Goal: Complete application form

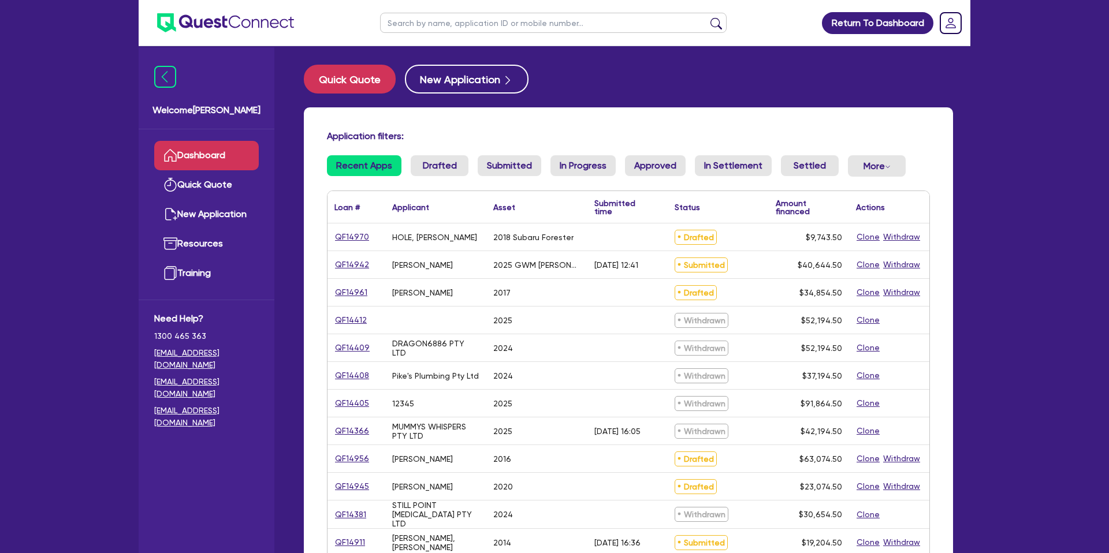
click at [431, 24] on input "text" at bounding box center [553, 23] width 347 height 20
type input "[PERSON_NAME]"
click at [707, 17] on button "submit" at bounding box center [716, 25] width 18 height 16
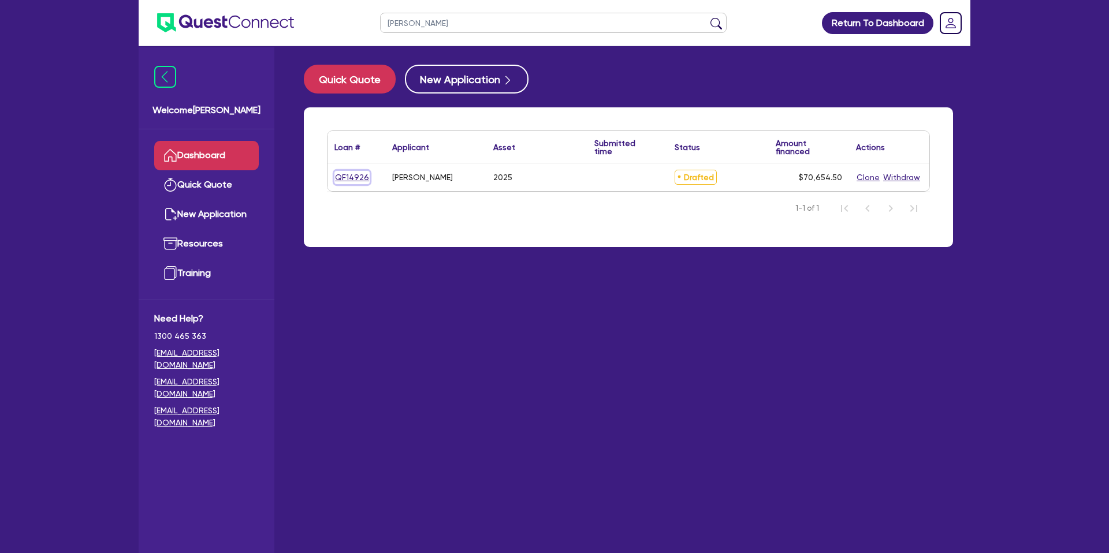
click at [343, 177] on link "QF14926" at bounding box center [352, 177] width 35 height 13
select select "CARS_AND_LIGHT_TRUCKS"
select select "PASSENGER_VEHICLES"
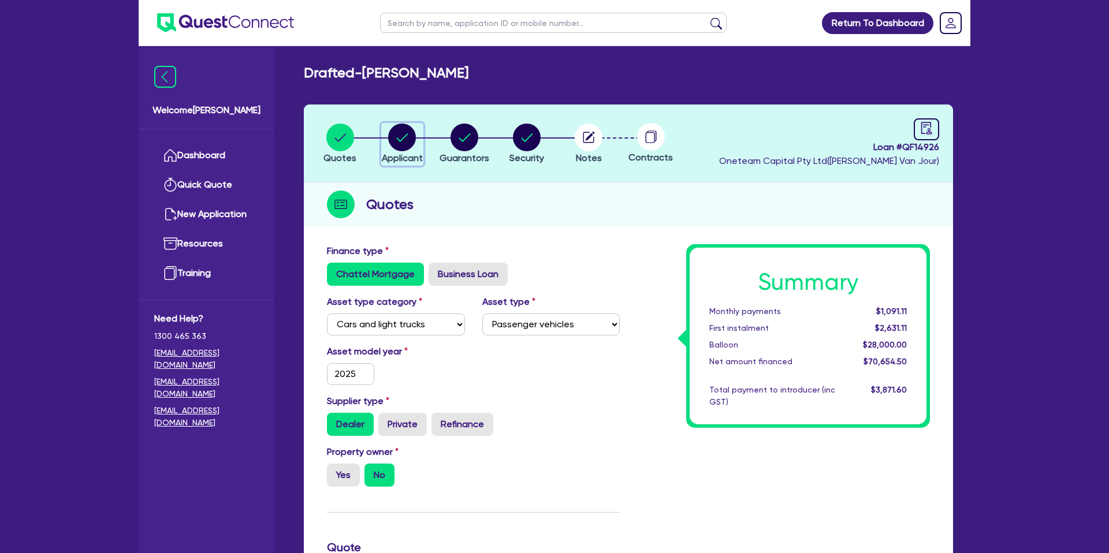
click at [398, 137] on circle "button" at bounding box center [402, 138] width 28 height 28
select select "SOLE_TRADER"
select select "BUILDING_CONSTRUCTION"
select select "TRADES_SERVICES_CONSUMERS"
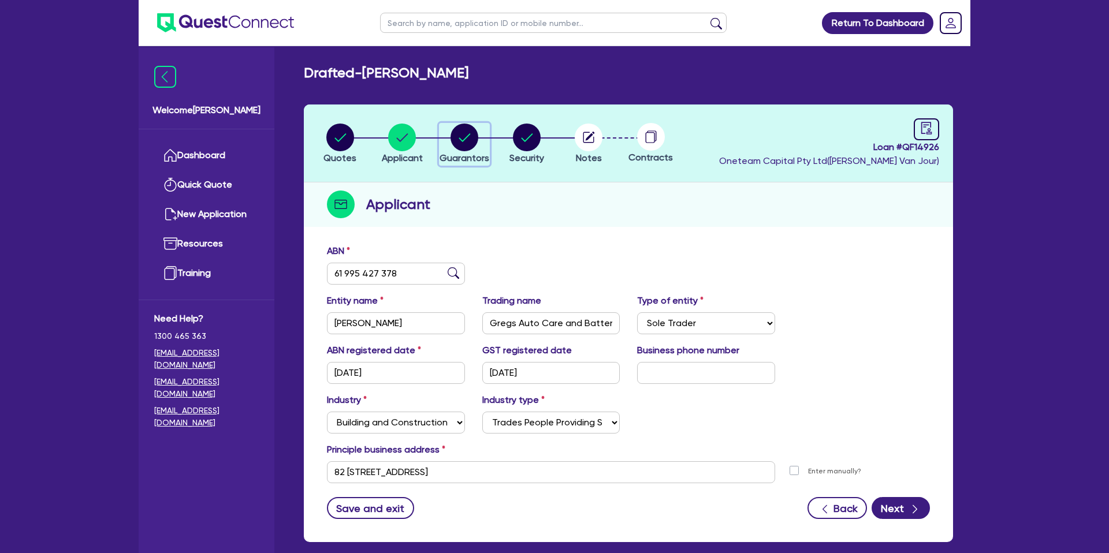
click at [454, 137] on circle "button" at bounding box center [465, 138] width 28 height 28
select select "MR"
select select "VIC"
select select "DE_FACTO"
select select "CASH"
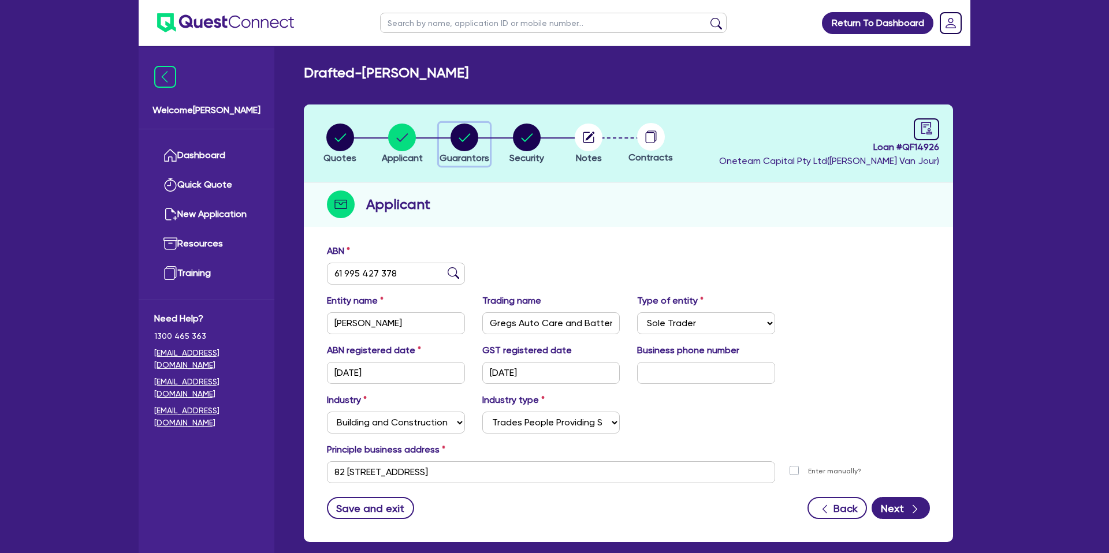
select select "VEHICLE"
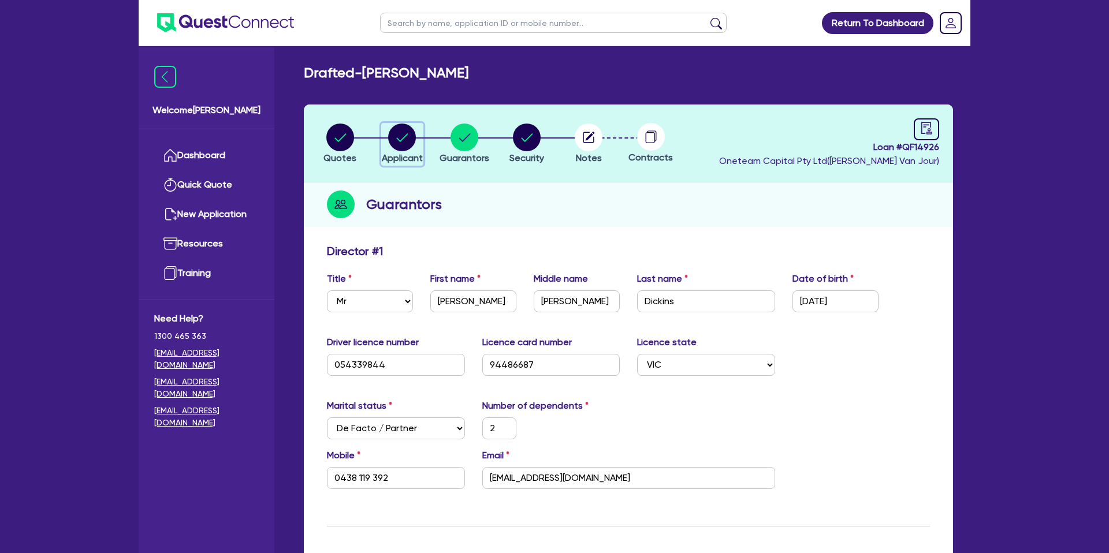
click at [391, 143] on circle "button" at bounding box center [402, 138] width 28 height 28
select select "SOLE_TRADER"
select select "BUILDING_CONSTRUCTION"
select select "TRADES_SERVICES_CONSUMERS"
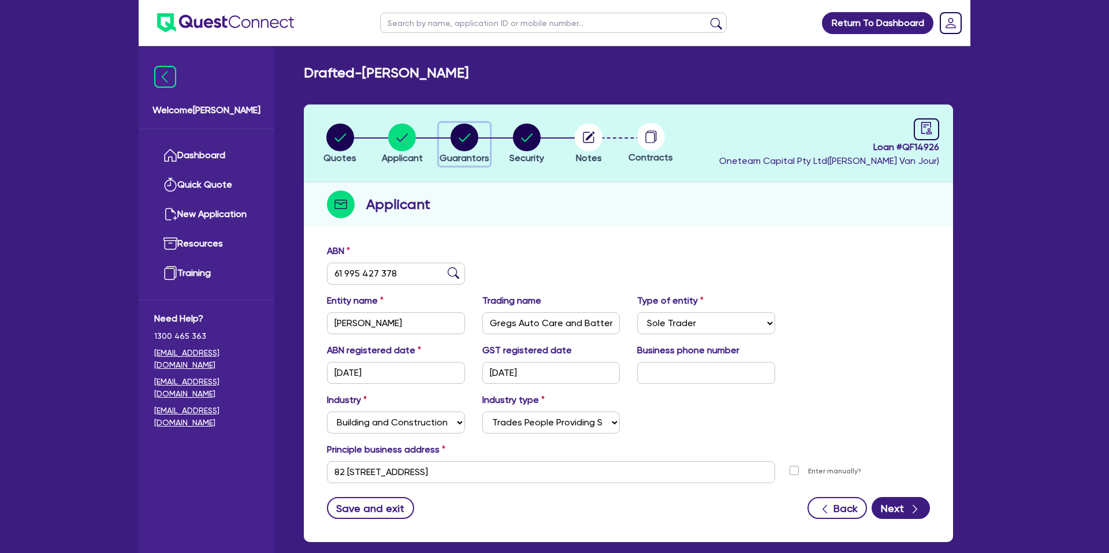
click at [464, 135] on circle "button" at bounding box center [465, 138] width 28 height 28
select select "MR"
select select "VIC"
select select "DE_FACTO"
select select "CASH"
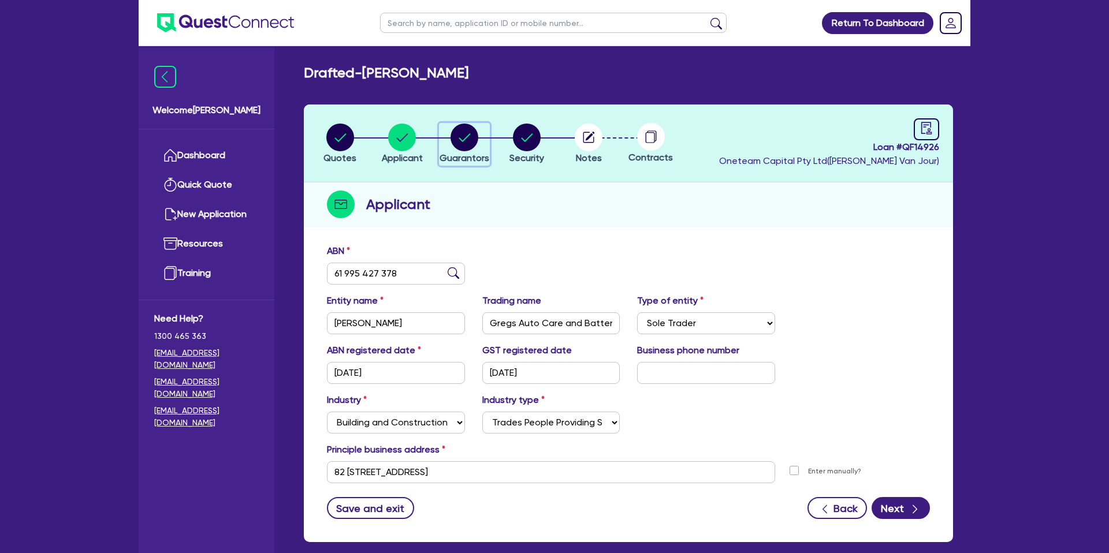
select select "VEHICLE"
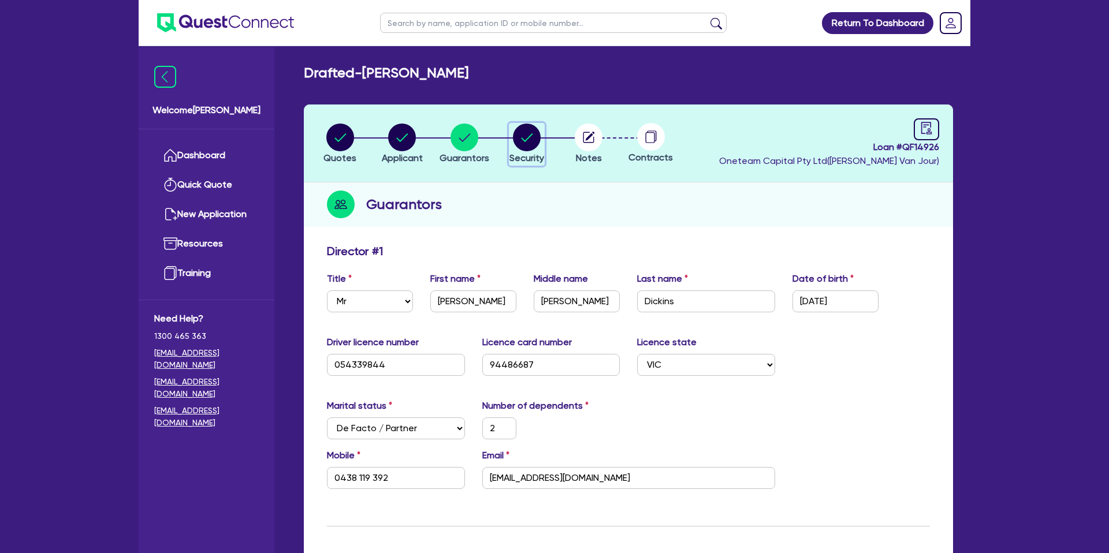
click at [530, 144] on circle "button" at bounding box center [527, 138] width 28 height 28
select select "CARS_AND_LIGHT_TRUCKS"
select select "PASSENGER_VEHICLES"
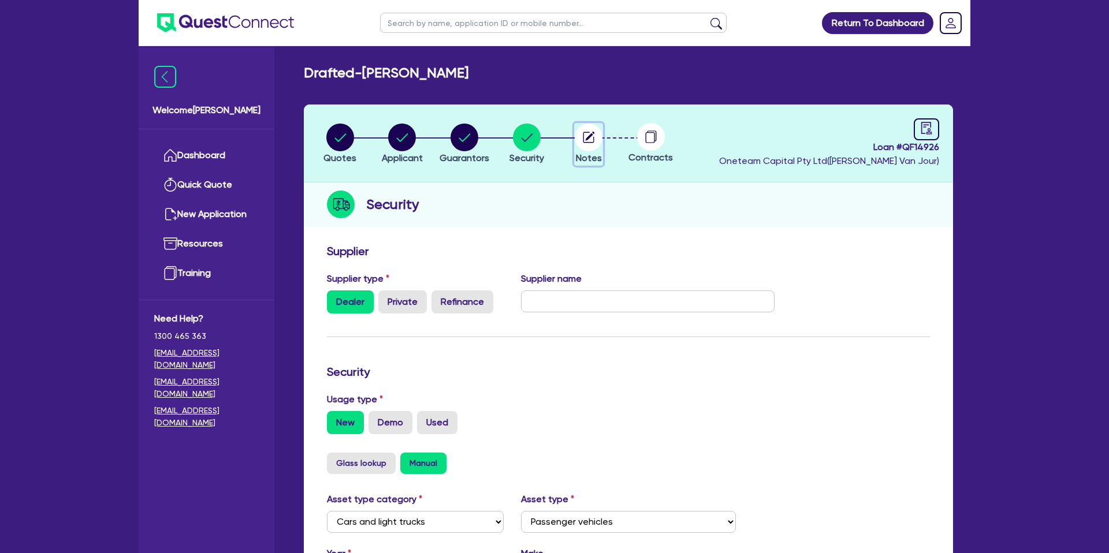
drag, startPoint x: 579, startPoint y: 129, endPoint x: 726, endPoint y: 135, distance: 147.4
click at [585, 129] on circle "button" at bounding box center [589, 138] width 28 height 28
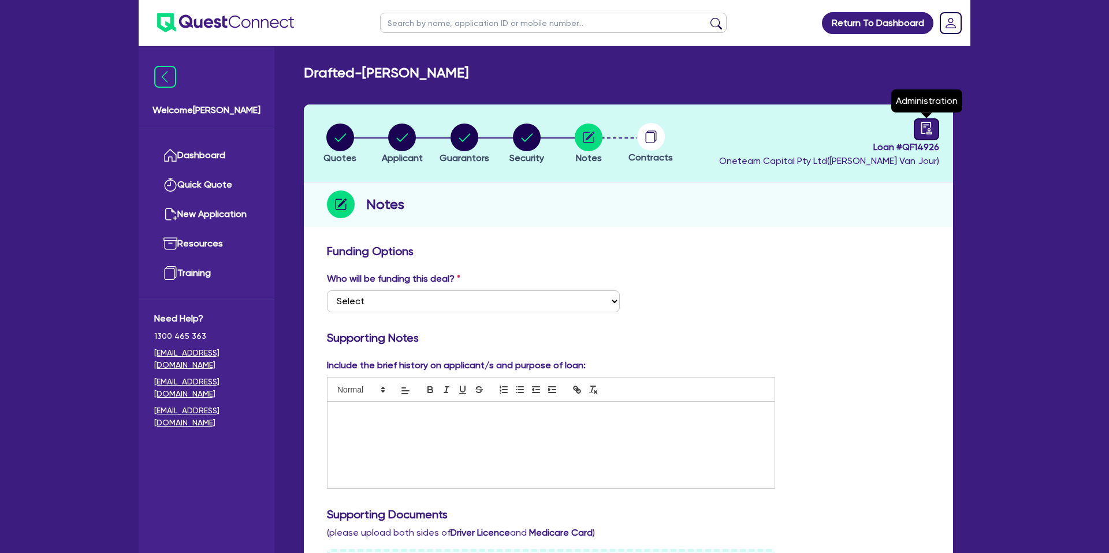
click at [927, 135] on link at bounding box center [926, 129] width 25 height 22
select select "DRAFTED_NEW"
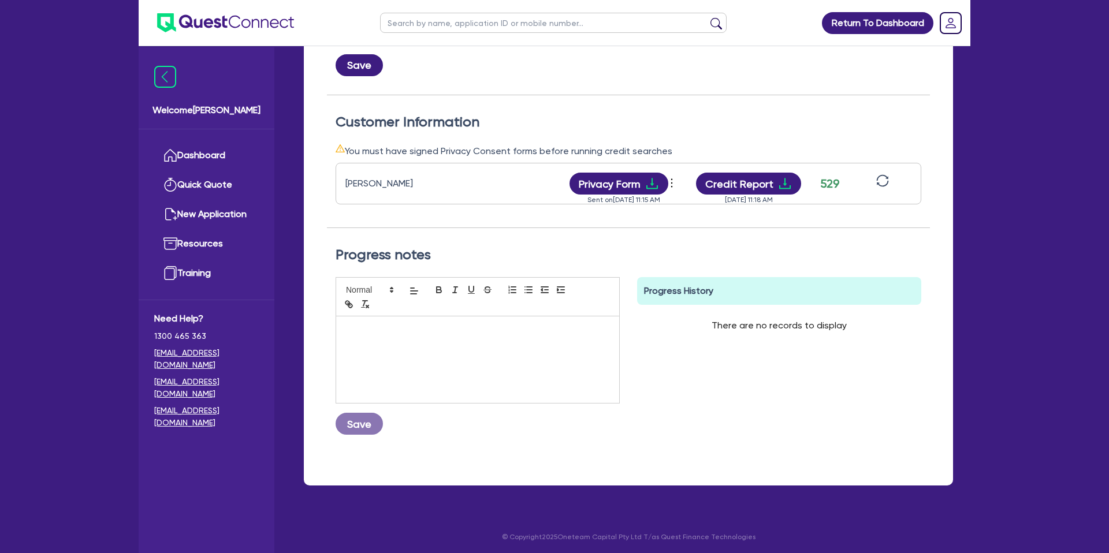
scroll to position [284, 0]
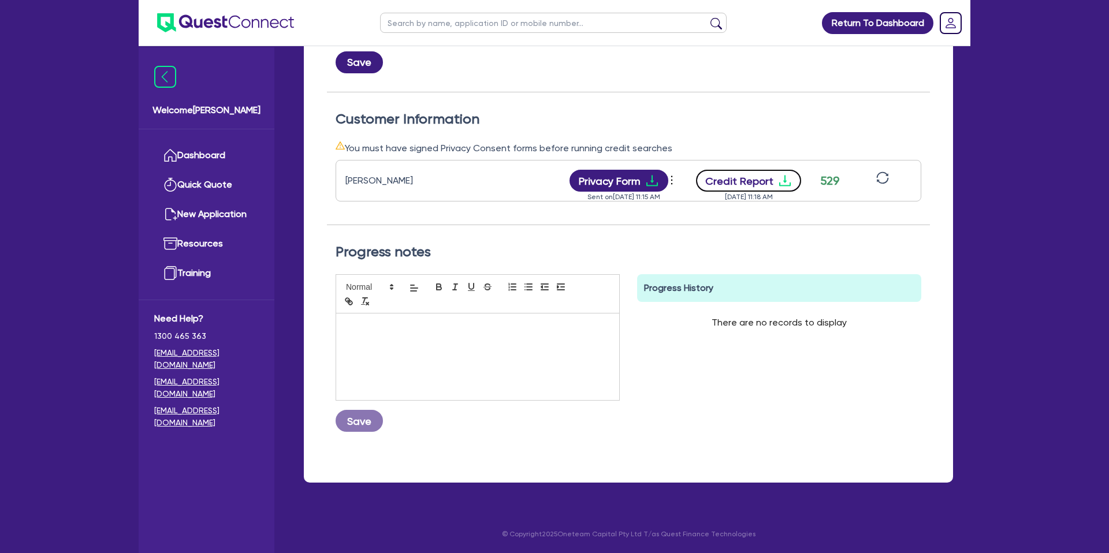
click at [784, 183] on icon "download" at bounding box center [785, 181] width 14 height 14
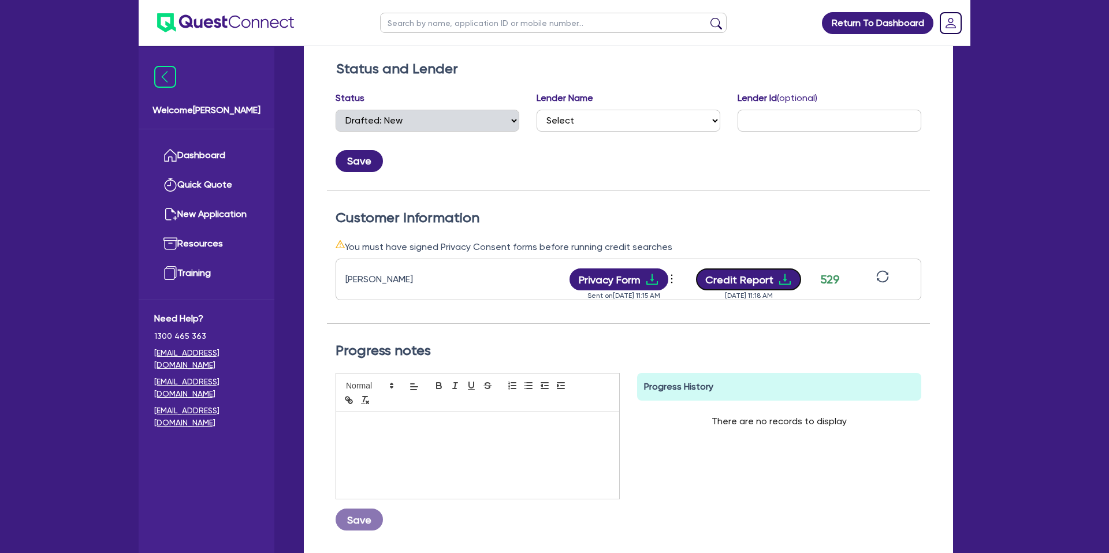
scroll to position [0, 0]
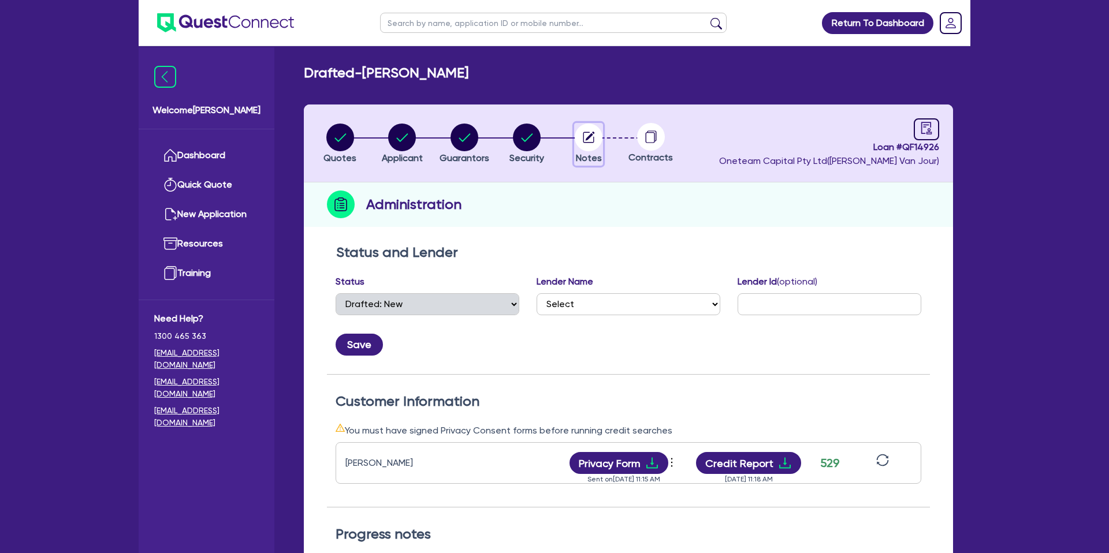
click at [579, 140] on circle "button" at bounding box center [589, 138] width 28 height 28
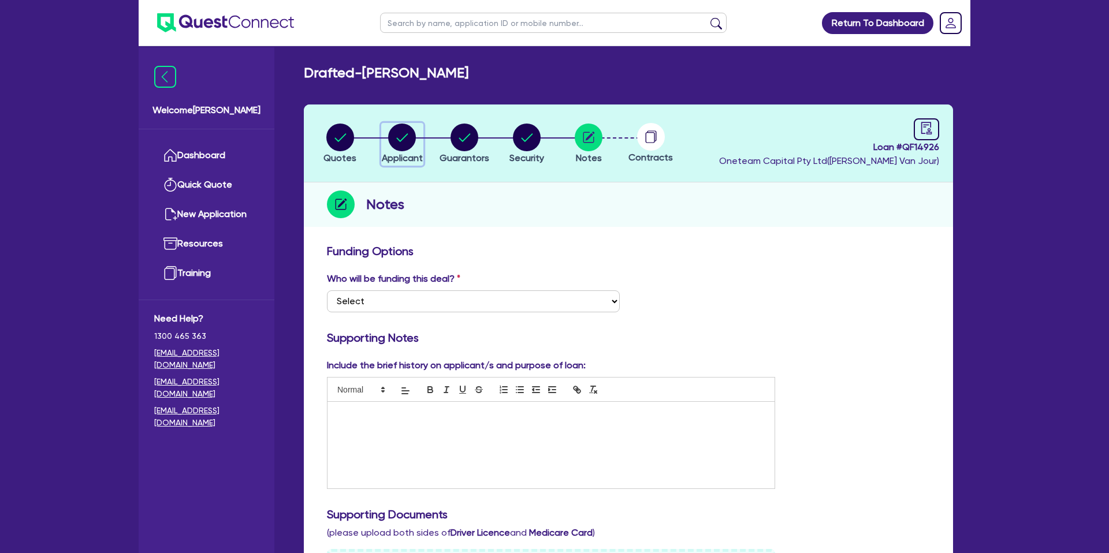
click at [397, 129] on circle "button" at bounding box center [402, 138] width 28 height 28
select select "SOLE_TRADER"
select select "BUILDING_CONSTRUCTION"
select select "TRADES_SERVICES_CONSUMERS"
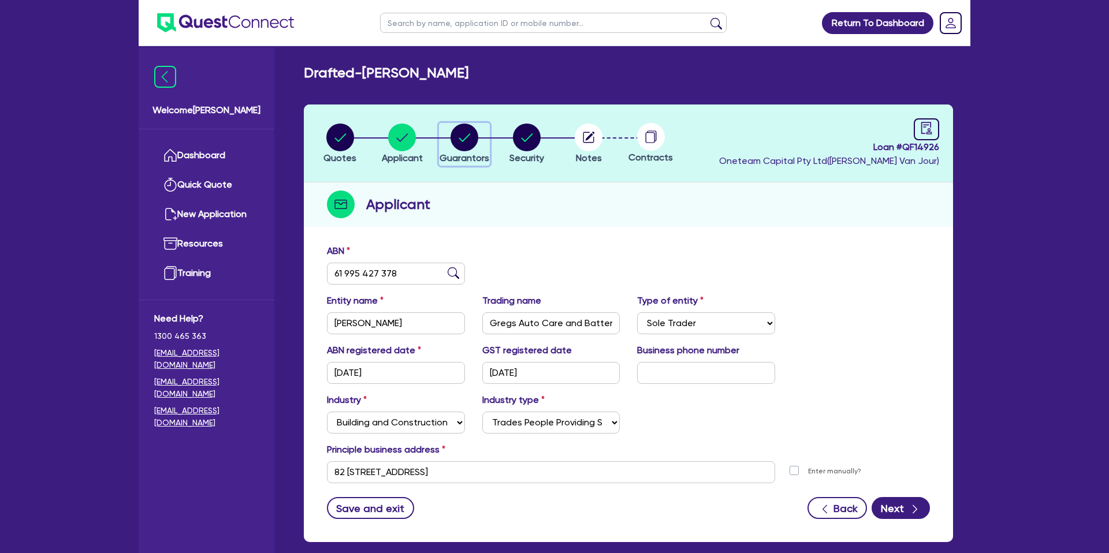
click at [456, 129] on circle "button" at bounding box center [465, 138] width 28 height 28
select select "MR"
select select "VIC"
select select "DE_FACTO"
select select "CASH"
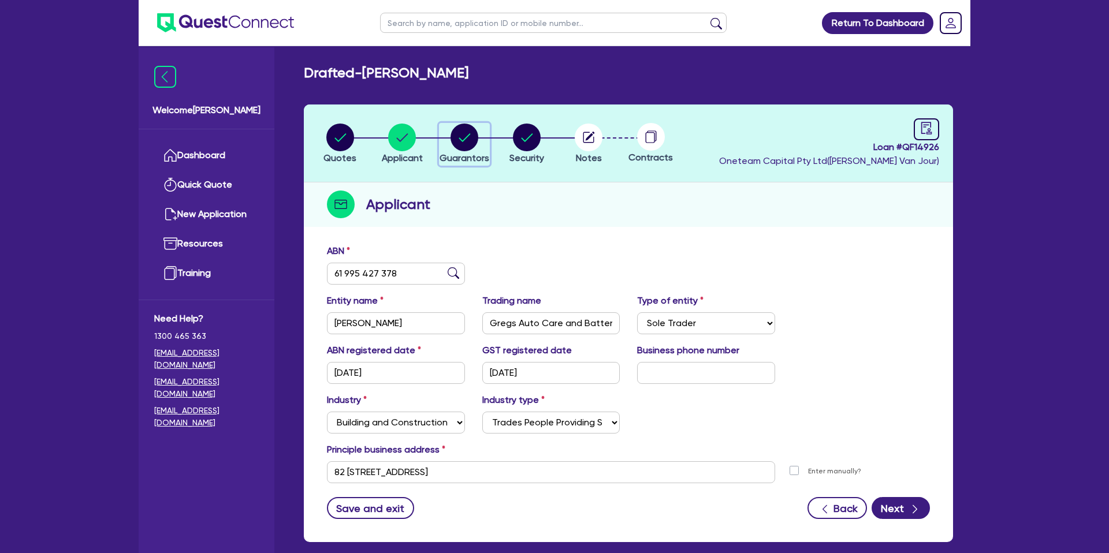
select select "VEHICLE"
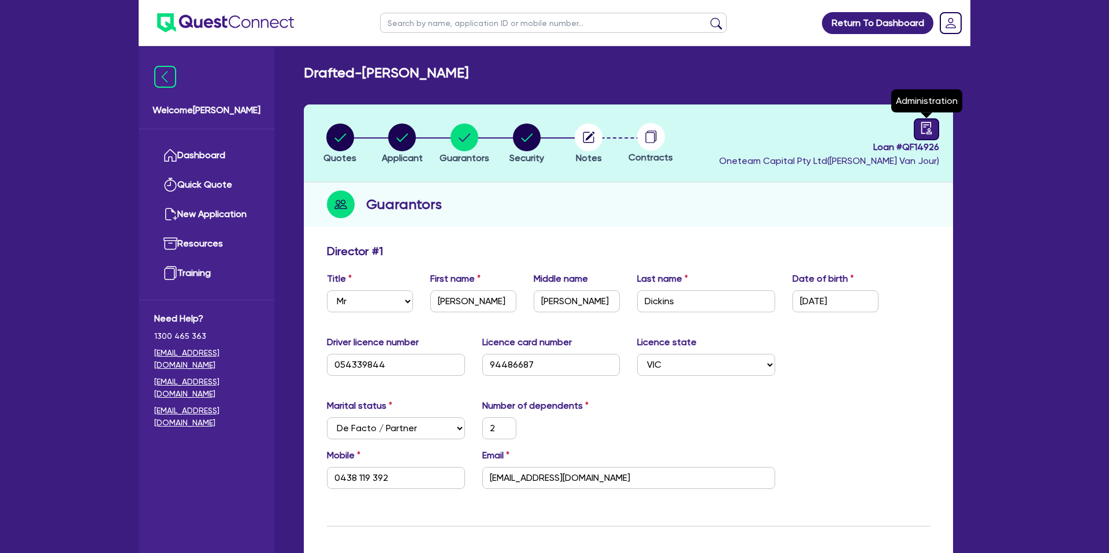
click at [919, 125] on link at bounding box center [926, 129] width 25 height 22
select select "DRAFTED_NEW"
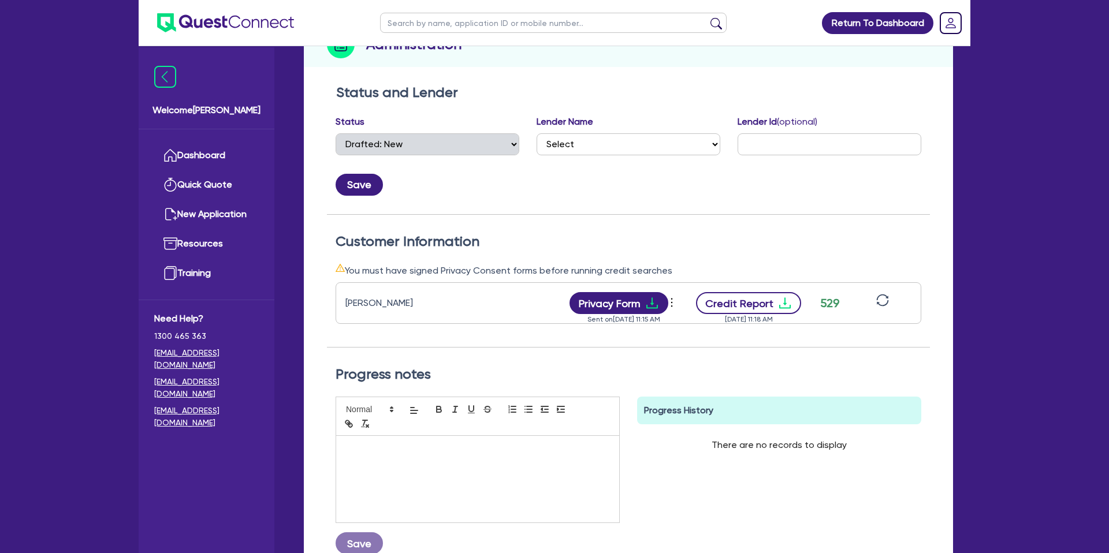
scroll to position [161, 0]
click at [779, 304] on icon "download" at bounding box center [785, 302] width 12 height 11
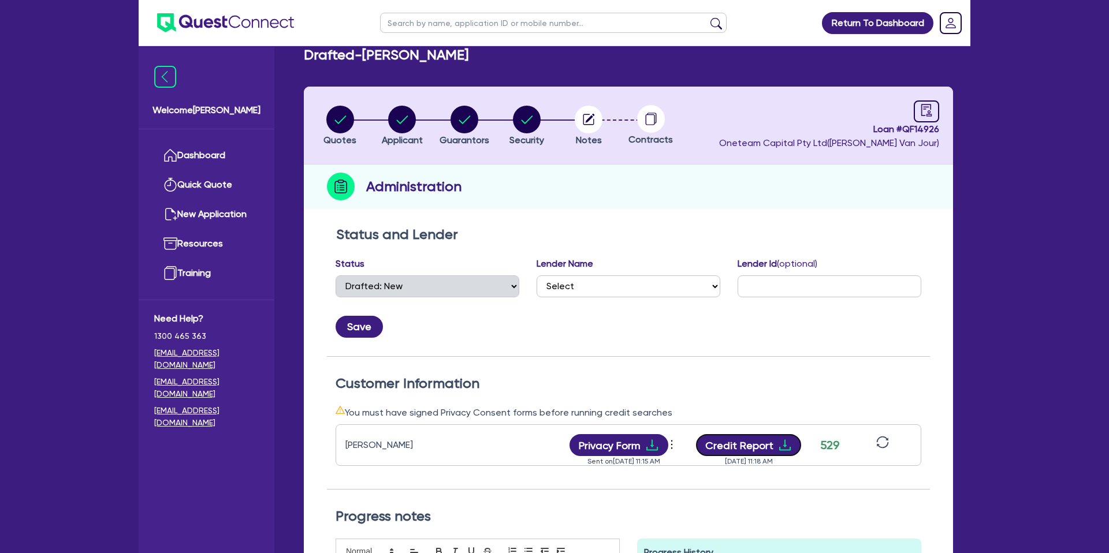
scroll to position [0, 0]
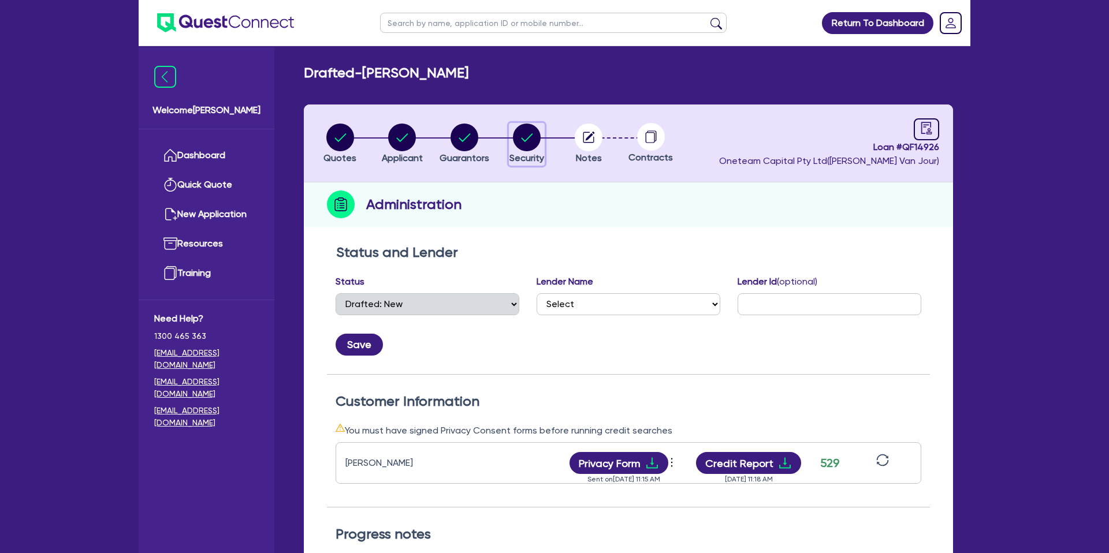
click at [538, 133] on circle "button" at bounding box center [527, 138] width 28 height 28
select select "CARS_AND_LIGHT_TRUCKS"
select select "PASSENGER_VEHICLES"
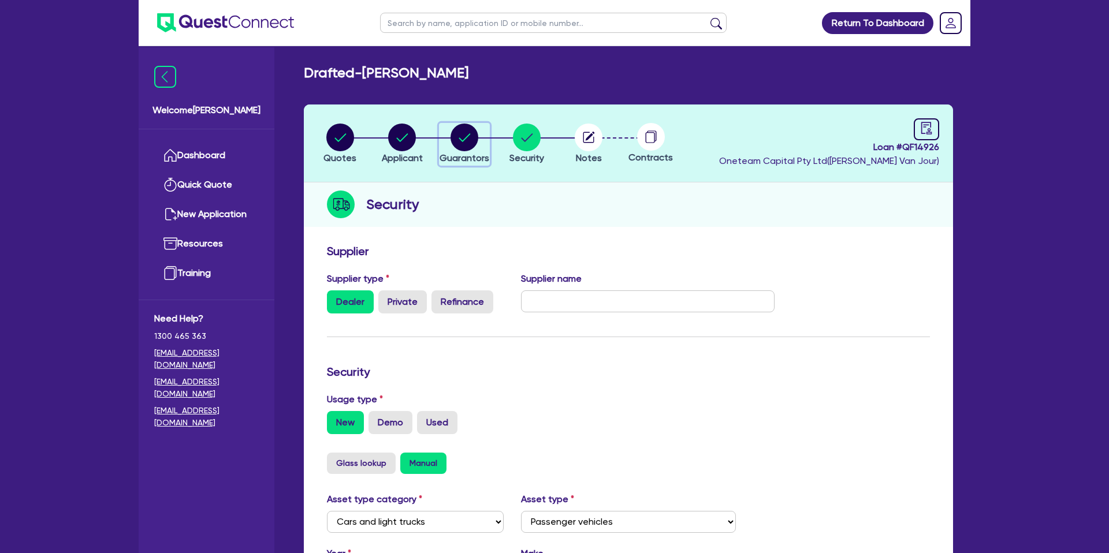
click at [482, 138] on div "button" at bounding box center [465, 138] width 50 height 28
select select "MR"
select select "VIC"
select select "DE_FACTO"
select select "CASH"
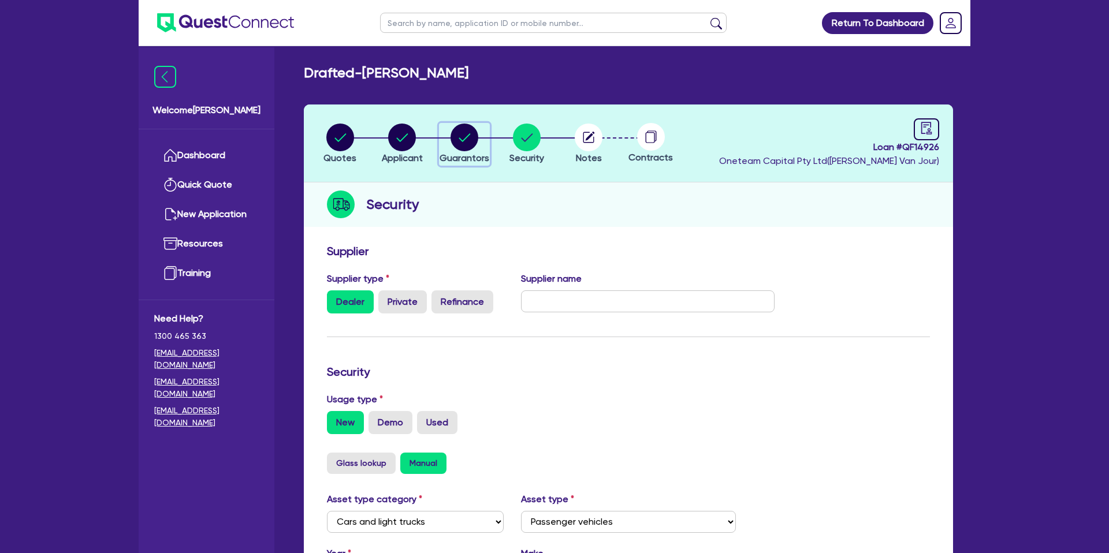
select select "VEHICLE"
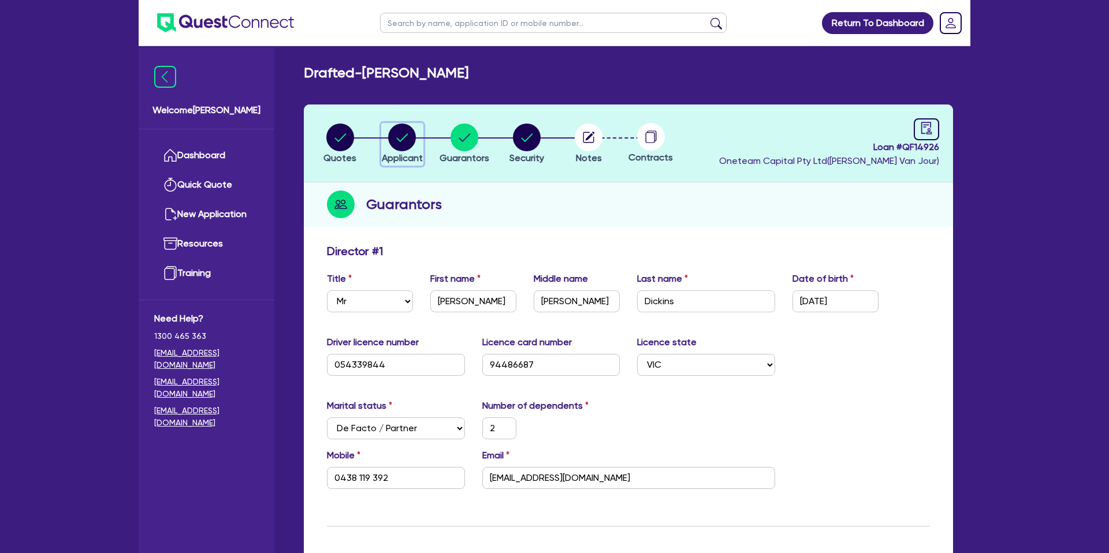
click at [400, 133] on circle "button" at bounding box center [402, 138] width 28 height 28
select select "SOLE_TRADER"
select select "BUILDING_CONSTRUCTION"
select select "TRADES_SERVICES_CONSUMERS"
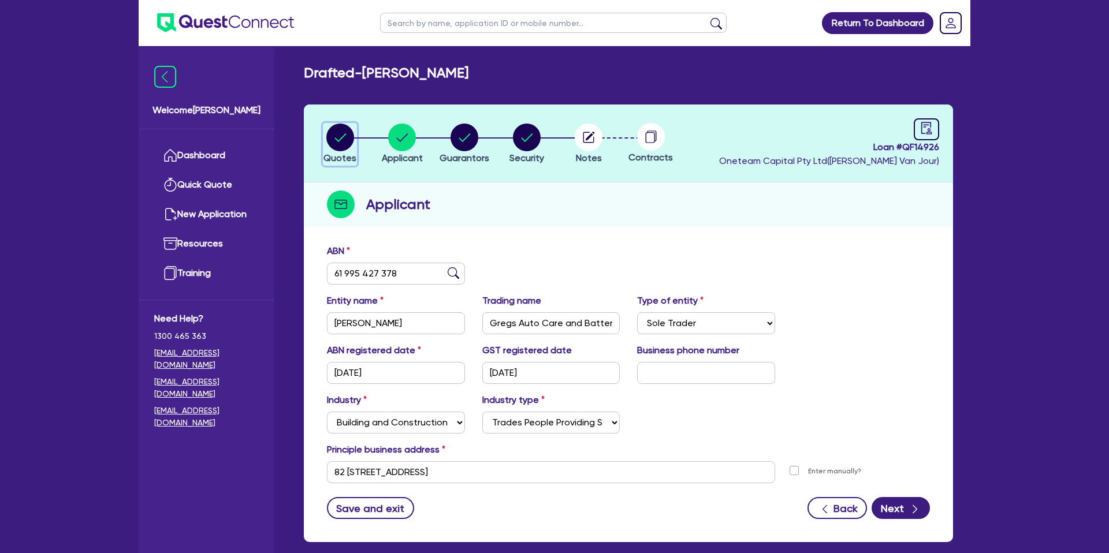
click at [341, 141] on circle "button" at bounding box center [340, 138] width 28 height 28
select select "CARS_AND_LIGHT_TRUCKS"
select select "PASSENGER_VEHICLES"
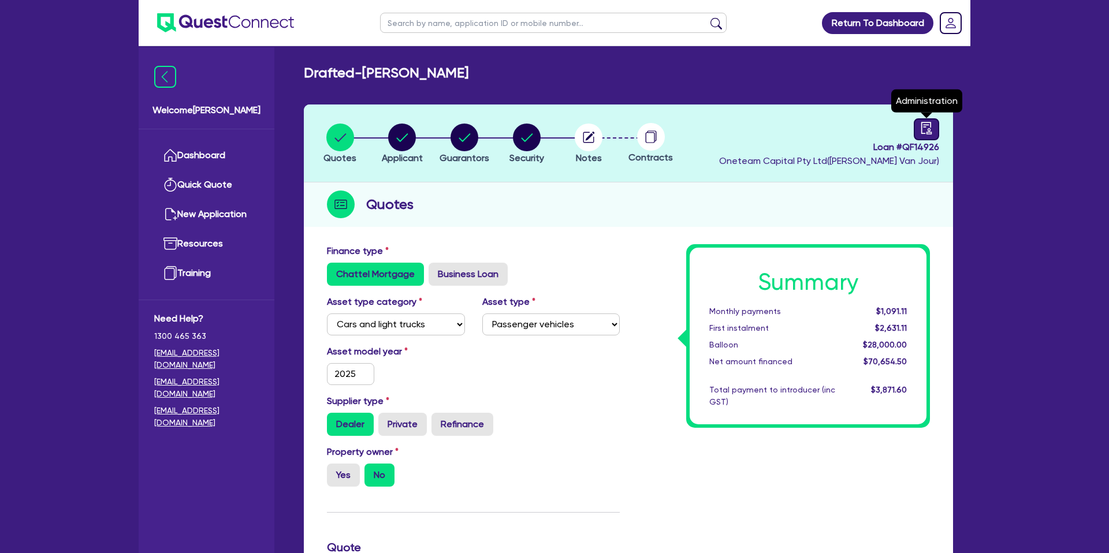
click at [924, 127] on icon "audit" at bounding box center [926, 128] width 10 height 12
select select "DRAFTED_NEW"
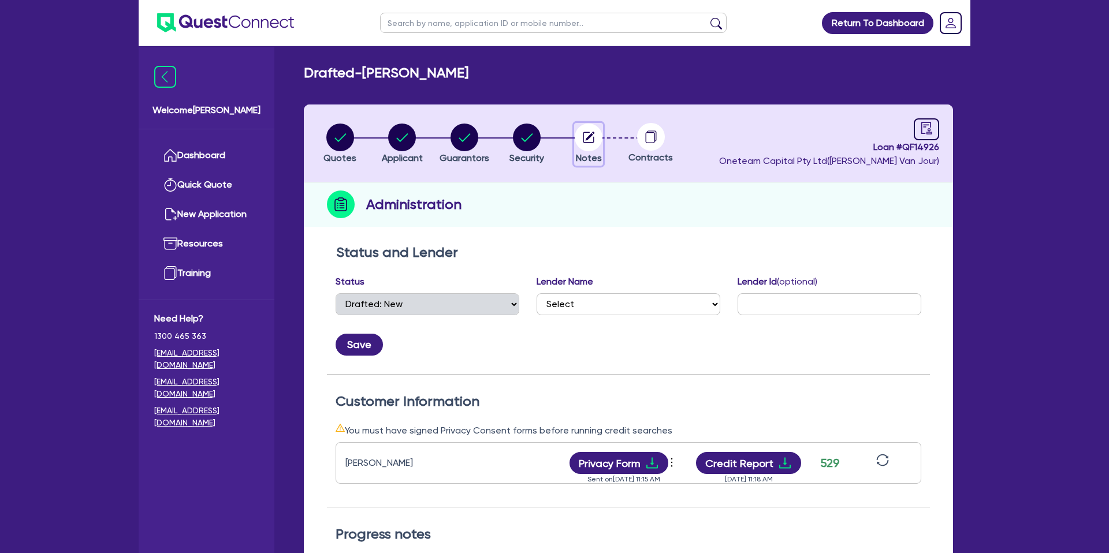
click at [592, 138] on circle "button" at bounding box center [589, 138] width 28 height 28
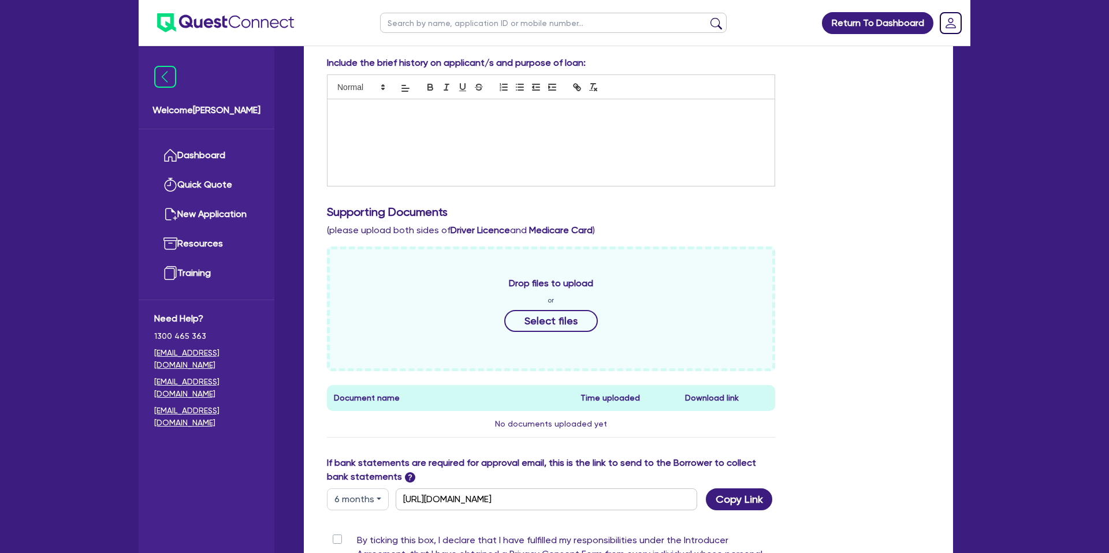
scroll to position [488, 0]
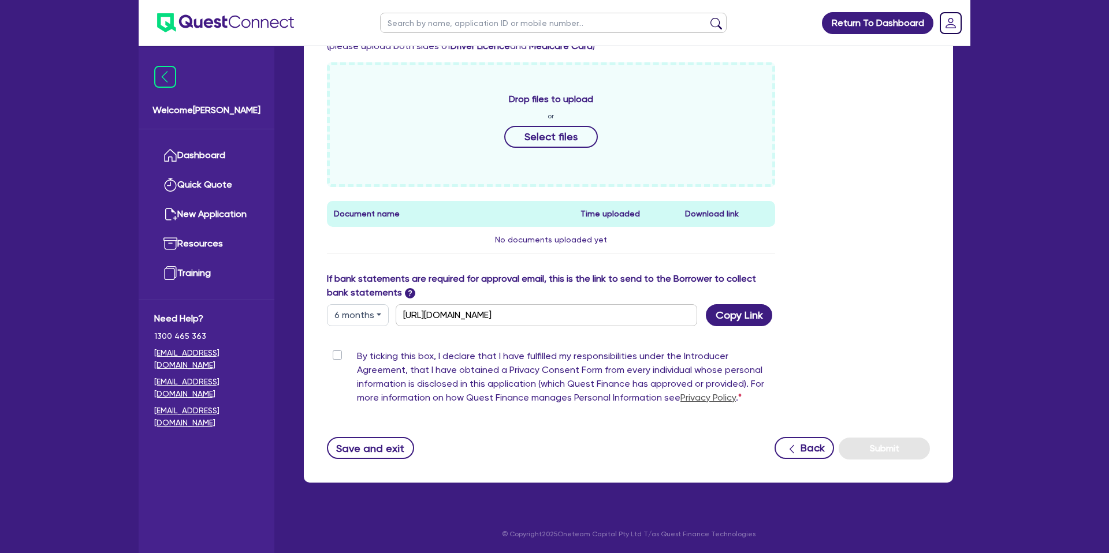
click at [367, 313] on button "6 months" at bounding box center [358, 315] width 62 height 22
click at [367, 358] on link "6 months" at bounding box center [373, 363] width 91 height 21
click at [478, 318] on input "[URL][DOMAIN_NAME]" at bounding box center [547, 315] width 302 height 22
click at [477, 318] on input "[URL][DOMAIN_NAME]" at bounding box center [547, 315] width 302 height 22
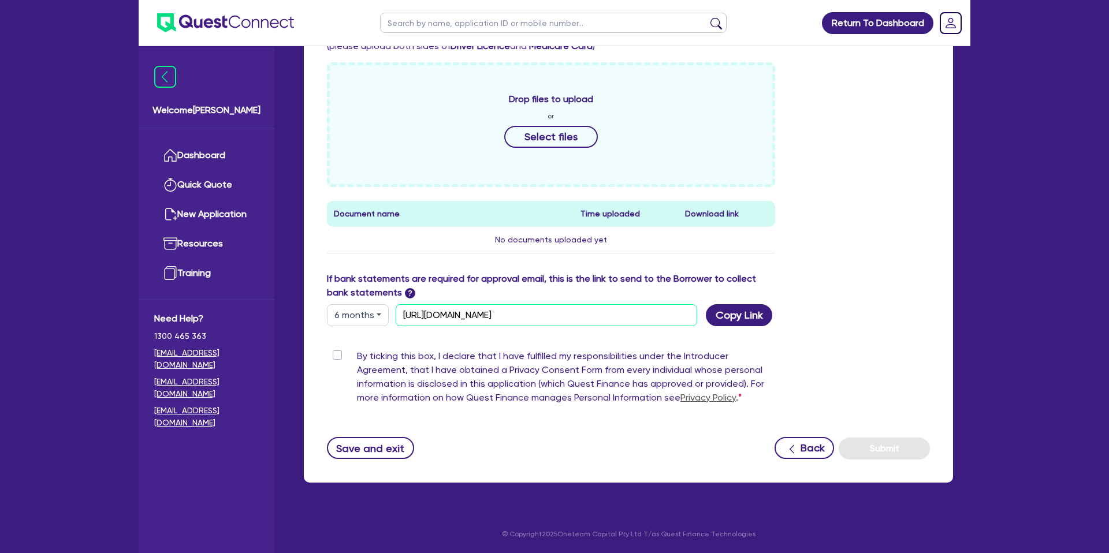
click at [477, 318] on input "[URL][DOMAIN_NAME]" at bounding box center [547, 315] width 302 height 22
click at [366, 317] on button "6 months" at bounding box center [358, 315] width 62 height 22
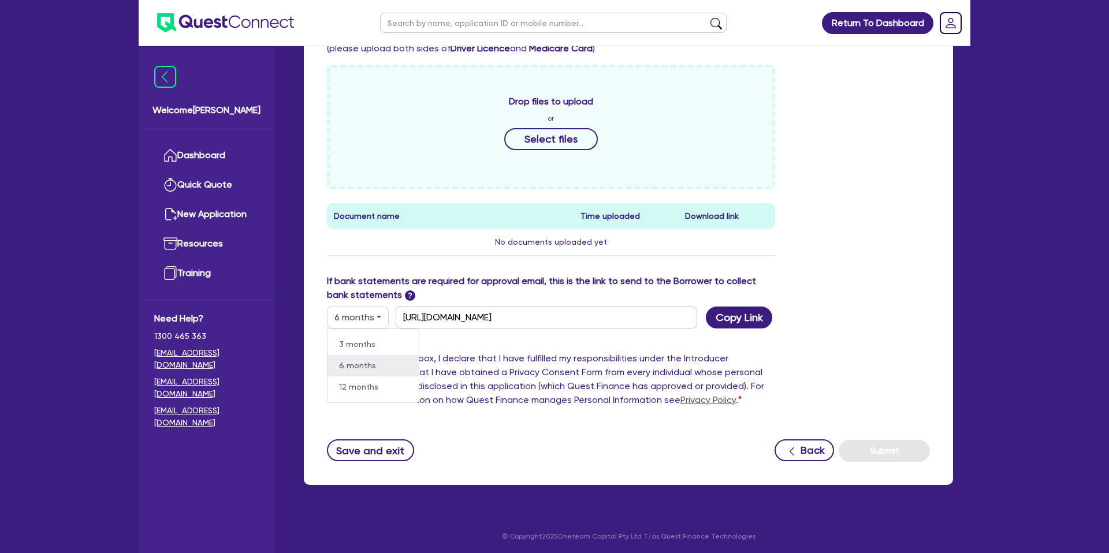
click at [374, 369] on link "6 months" at bounding box center [373, 365] width 91 height 21
click at [733, 304] on div "If bank statements are required for approval email, this is the link to send to…" at bounding box center [551, 290] width 448 height 32
click at [731, 319] on button "Copy Link" at bounding box center [739, 318] width 66 height 22
click at [845, 81] on div "Drop files to upload or Select files Document name Time uploaded Download link …" at bounding box center [628, 170] width 620 height 210
click at [529, 212] on th "Document name" at bounding box center [450, 216] width 247 height 26
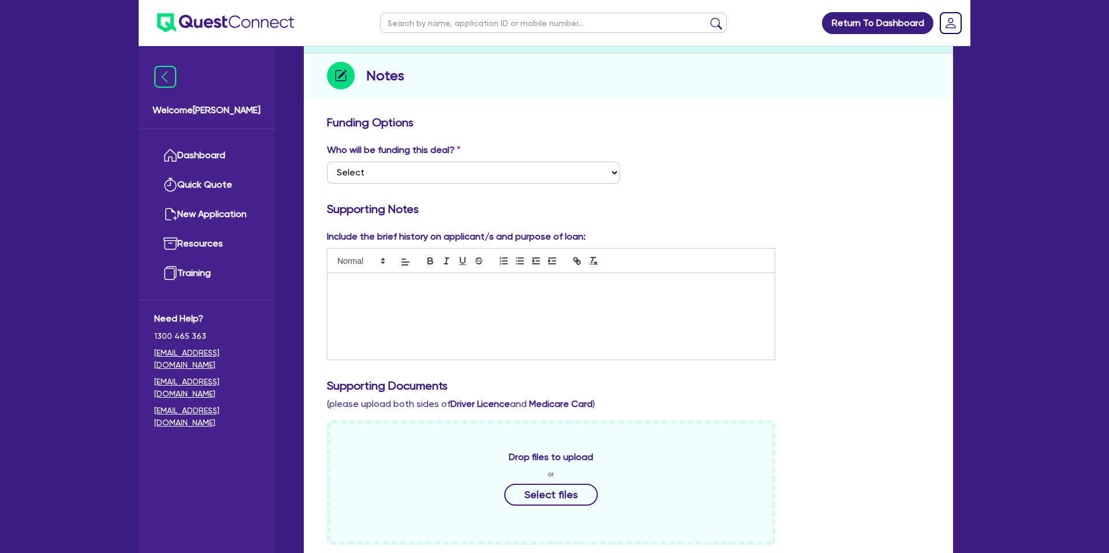
scroll to position [0, 0]
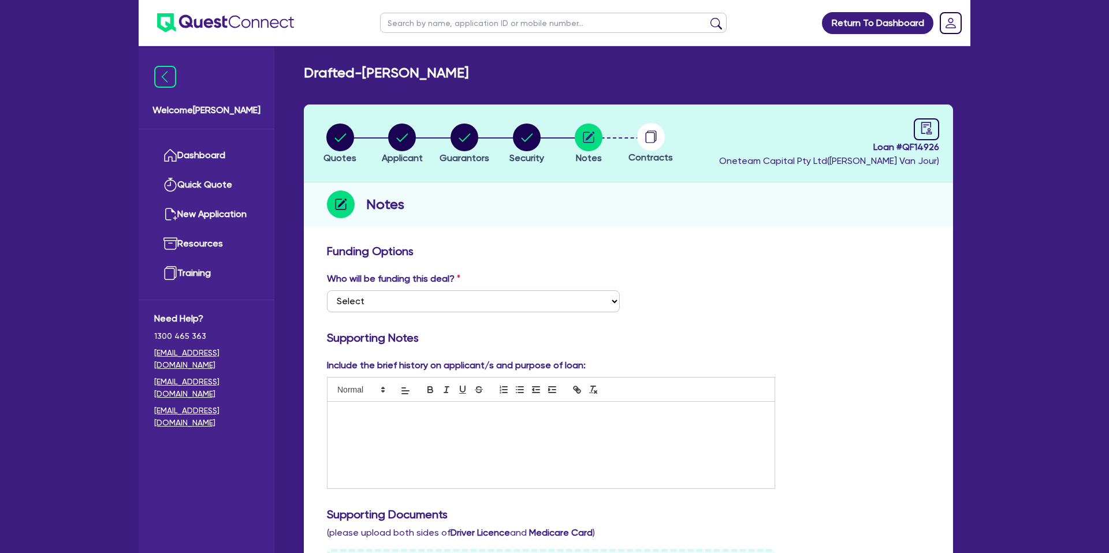
click at [705, 87] on div "Drafted - [PERSON_NAME] Quotes Applicant [GEOGRAPHIC_DATA] Security Notes Contr…" at bounding box center [629, 524] width 684 height 919
click at [529, 131] on circle "button" at bounding box center [527, 138] width 28 height 28
select select "CARS_AND_LIGHT_TRUCKS"
select select "PASSENGER_VEHICLES"
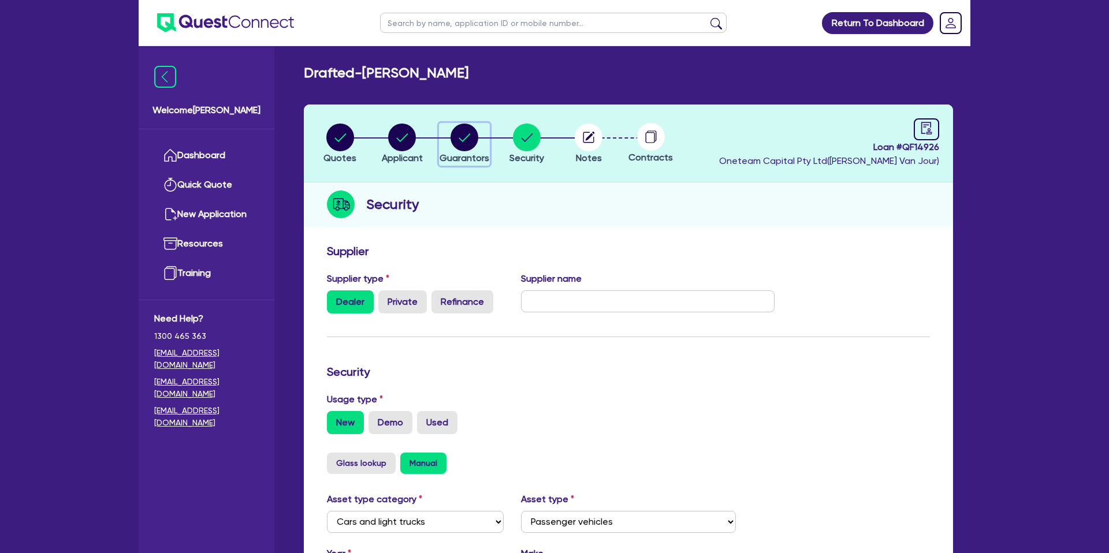
click at [466, 131] on circle "button" at bounding box center [465, 138] width 28 height 28
select select "MR"
select select "VIC"
select select "DE_FACTO"
select select "CASH"
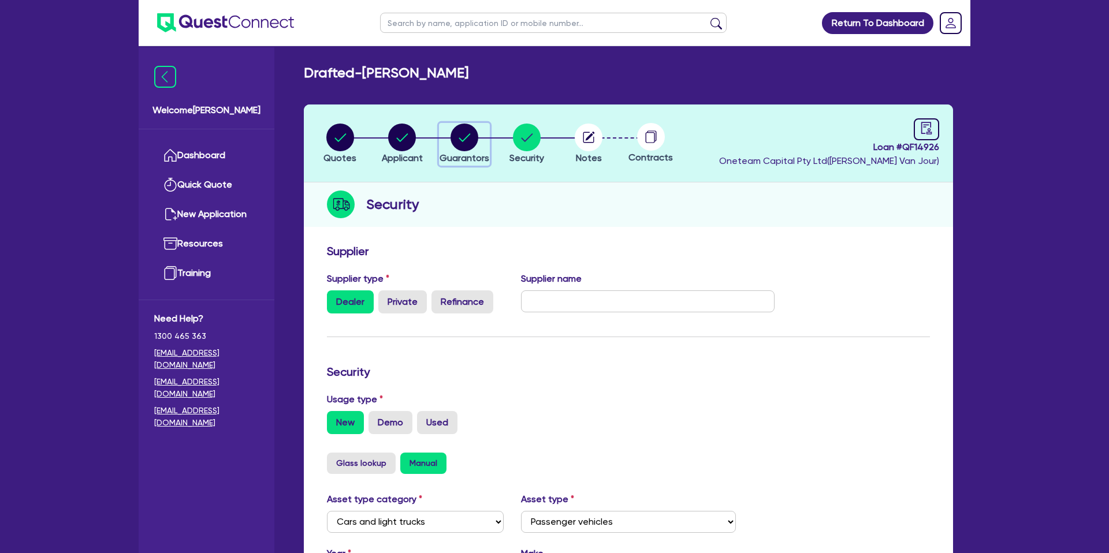
select select "VEHICLE"
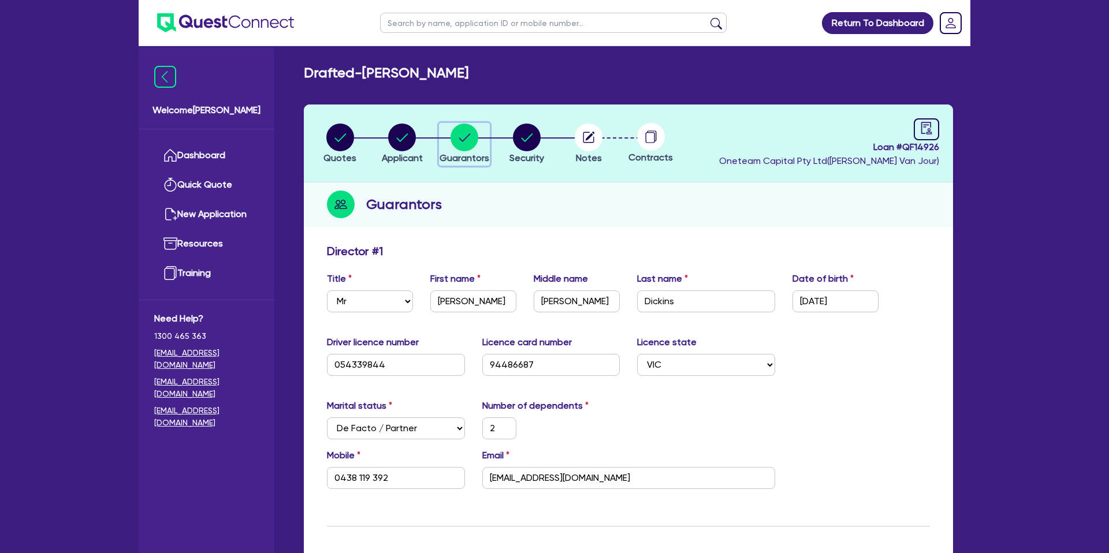
scroll to position [38, 0]
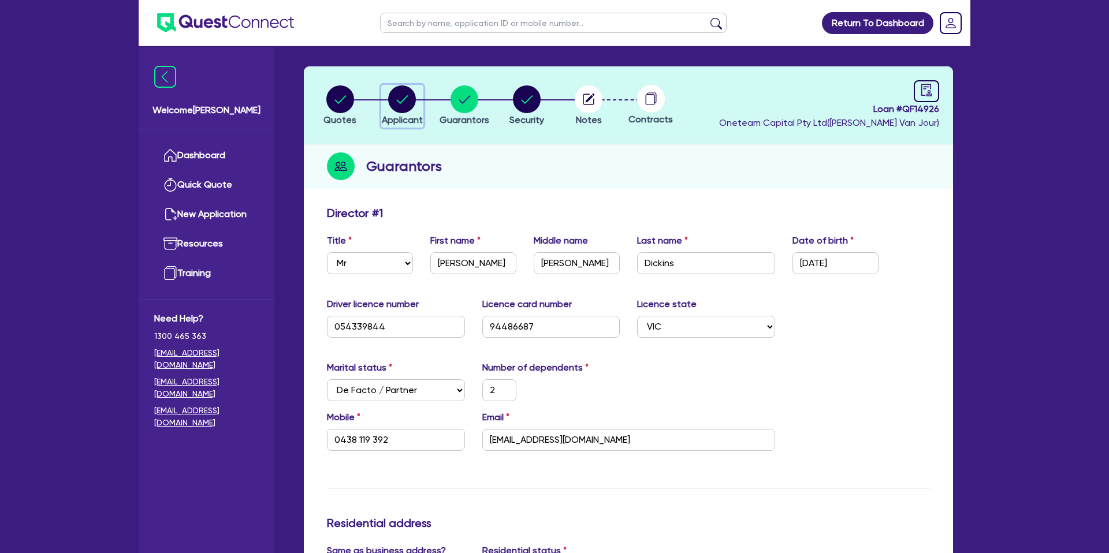
click at [407, 98] on circle "button" at bounding box center [402, 100] width 28 height 28
select select "SOLE_TRADER"
select select "BUILDING_CONSTRUCTION"
select select "TRADES_SERVICES_CONSUMERS"
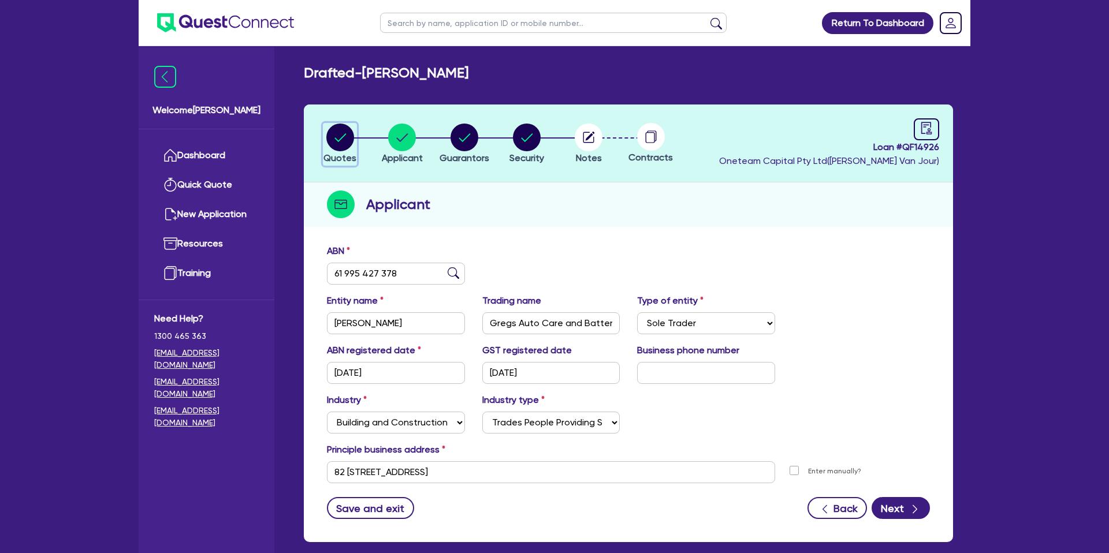
click at [343, 132] on circle "button" at bounding box center [340, 138] width 28 height 28
select select "CARS_AND_LIGHT_TRUCKS"
select select "PASSENGER_VEHICLES"
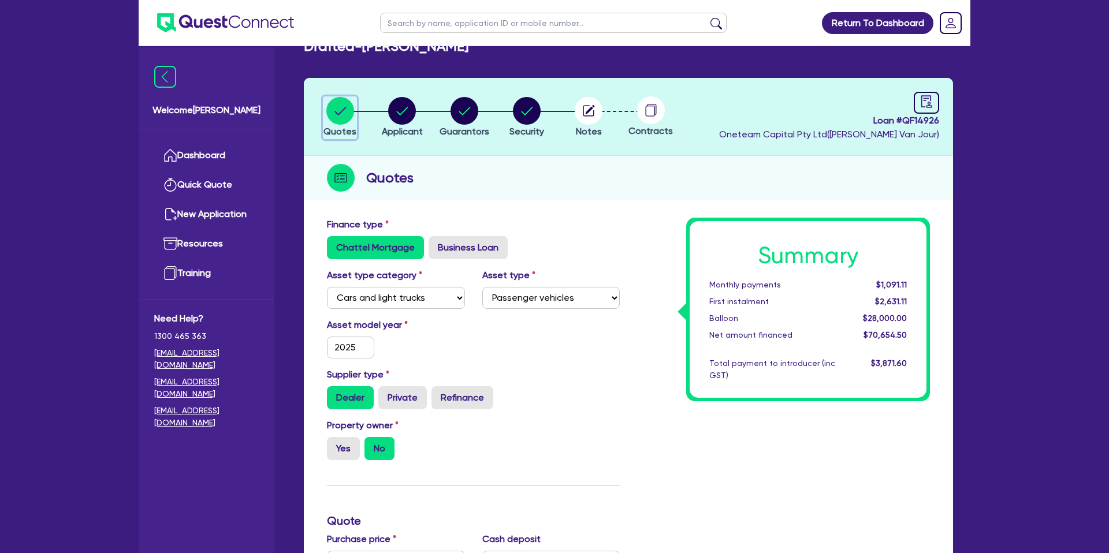
scroll to position [26, 0]
click at [392, 108] on circle "button" at bounding box center [402, 112] width 28 height 28
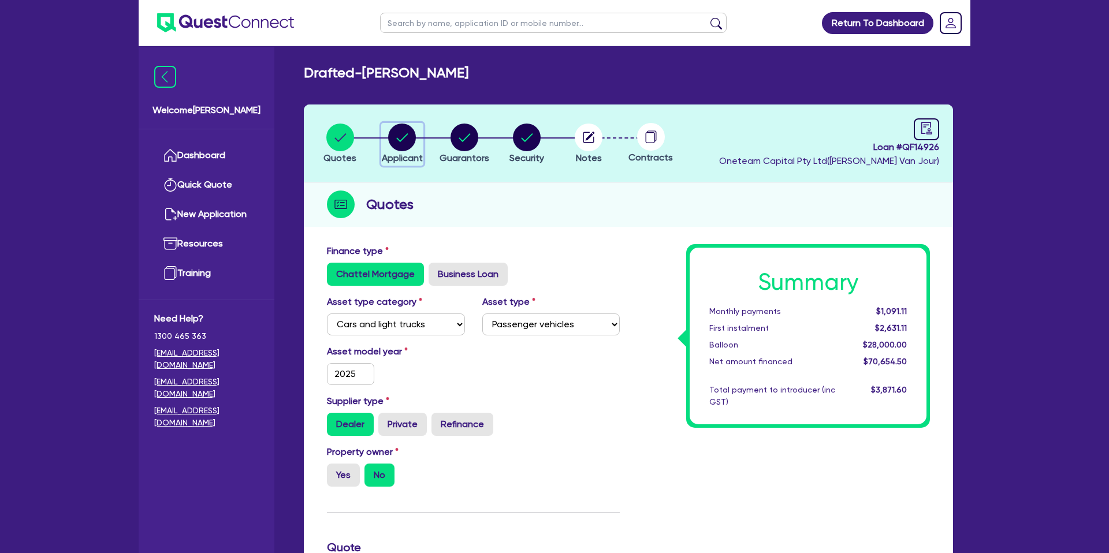
select select "SOLE_TRADER"
select select "BUILDING_CONSTRUCTION"
select select "TRADES_SERVICES_CONSUMERS"
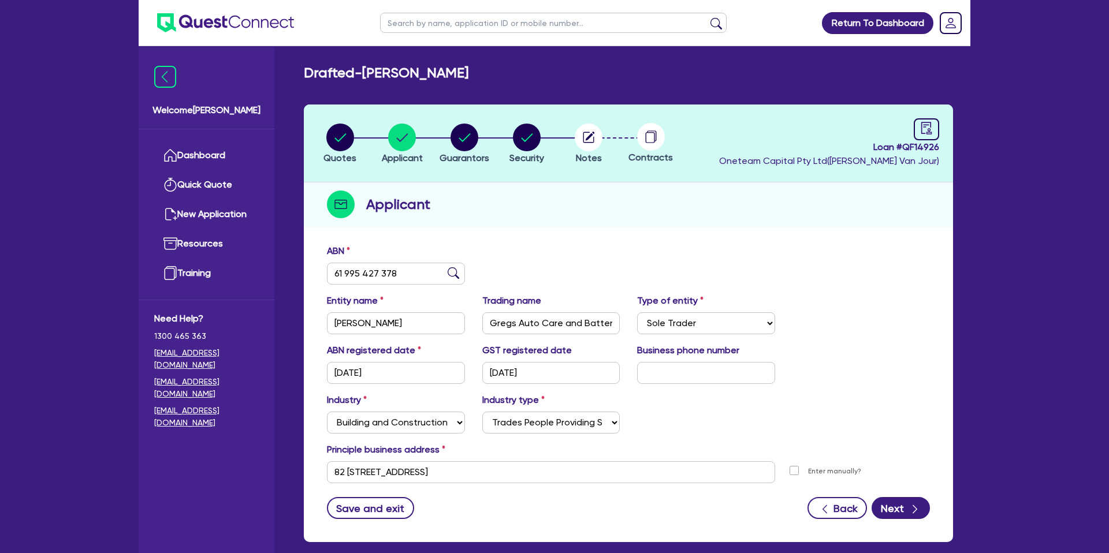
click at [845, 231] on div "Quotes Applicant [GEOGRAPHIC_DATA] Security Notes Contracts Loan # QF14926 Onet…" at bounding box center [628, 324] width 649 height 438
click at [207, 157] on link "Dashboard" at bounding box center [206, 155] width 105 height 29
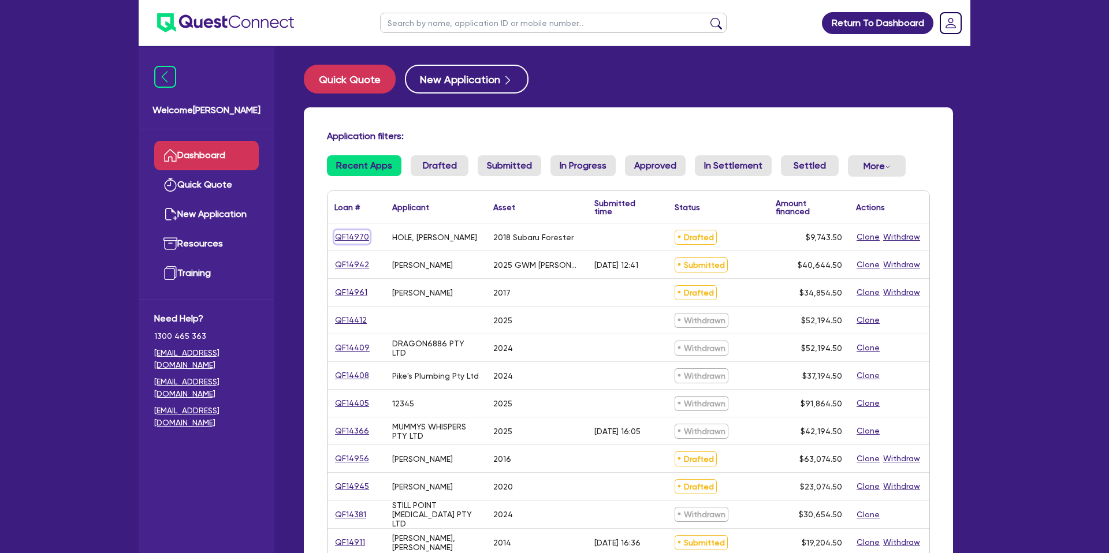
click at [349, 238] on link "QF14970" at bounding box center [352, 237] width 35 height 13
select select "CARS_AND_LIGHT_TRUCKS"
select select "PASSENGER_VEHICLES"
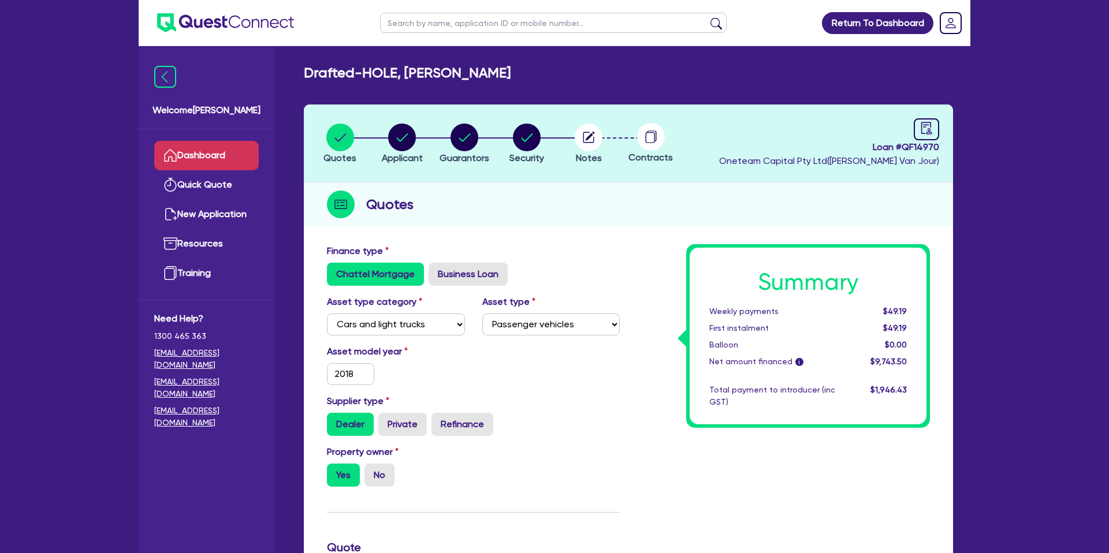
click at [247, 158] on link "Dashboard" at bounding box center [206, 155] width 105 height 29
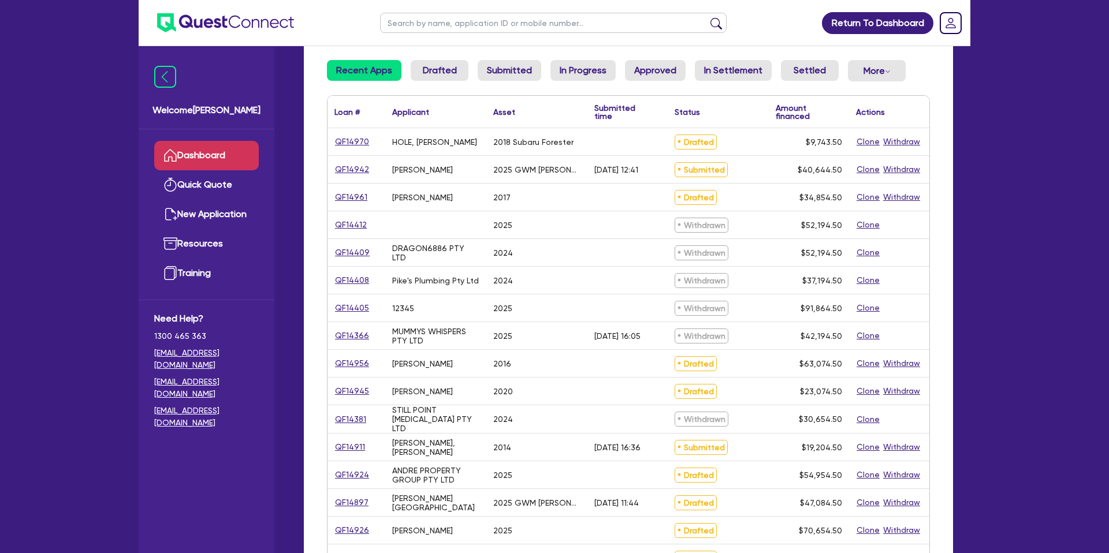
scroll to position [96, 0]
click at [471, 15] on input "text" at bounding box center [553, 23] width 347 height 20
type input "[PERSON_NAME]"
click at [707, 17] on button "submit" at bounding box center [716, 25] width 18 height 16
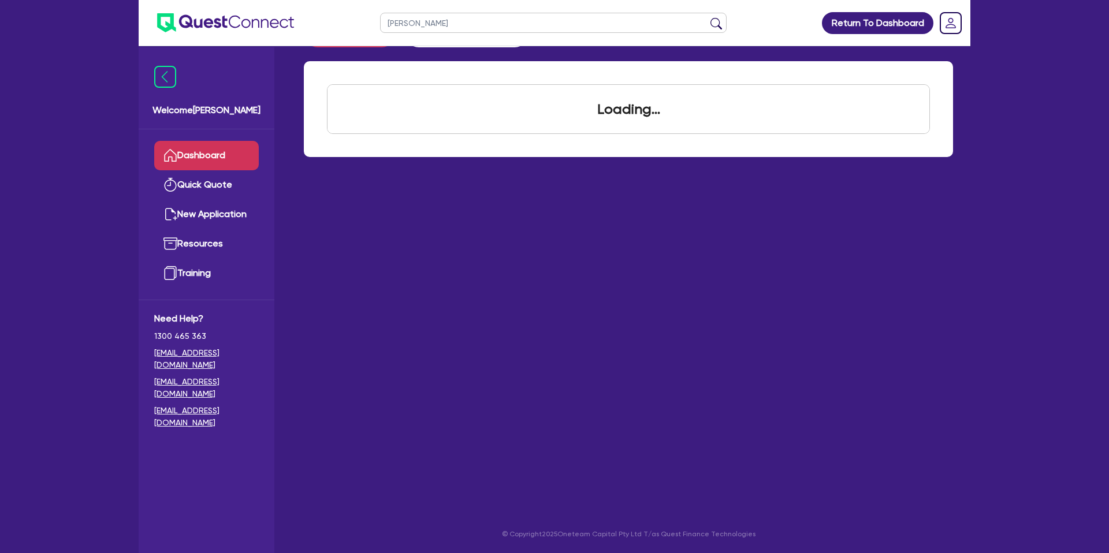
scroll to position [36, 0]
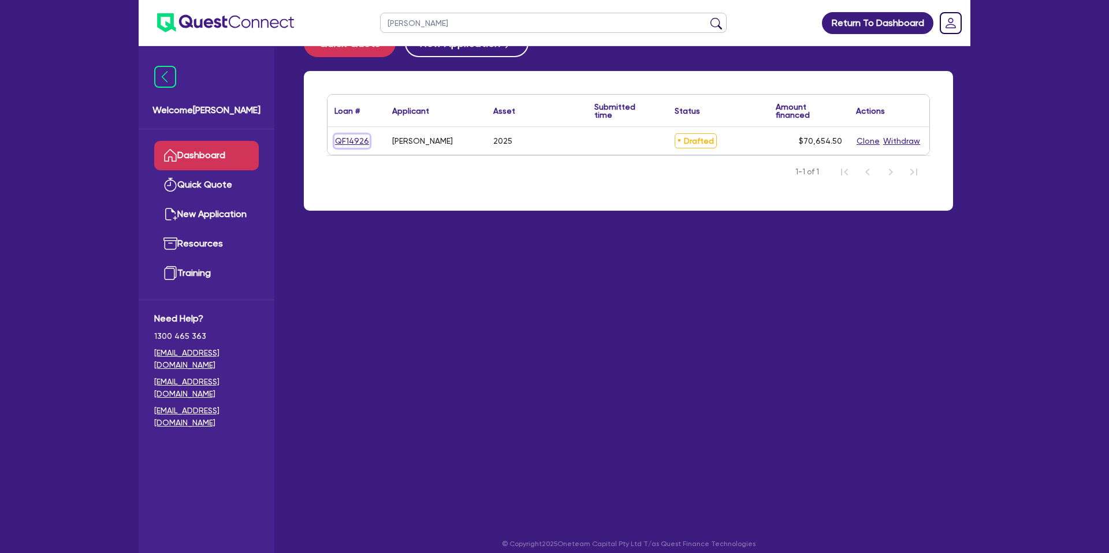
click at [344, 139] on link "QF14926" at bounding box center [352, 141] width 35 height 13
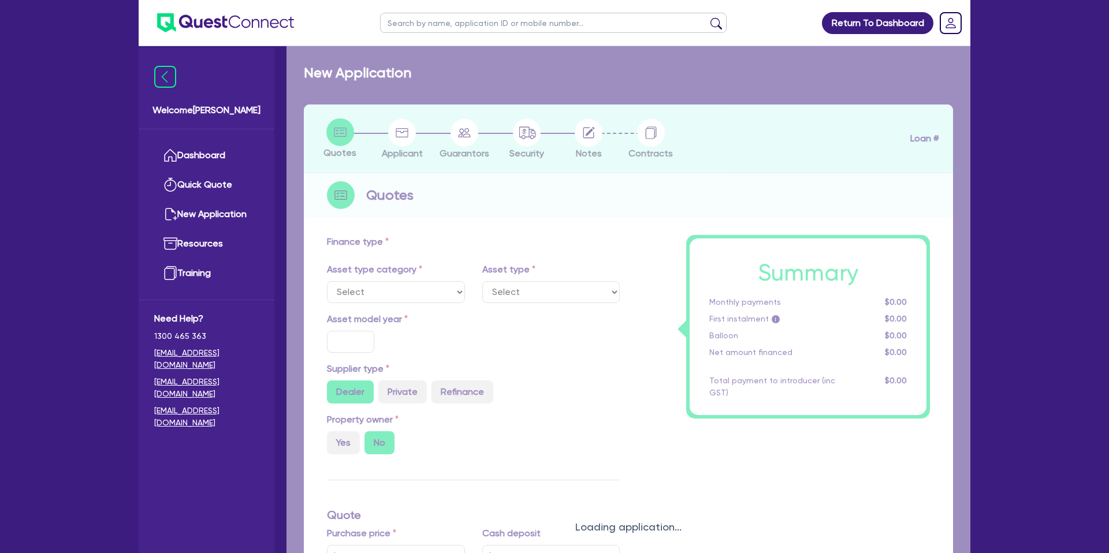
select select "CARS_AND_LIGHT_TRUCKS"
type input "2025"
type input "80,000"
type input "10,000"
type input "35"
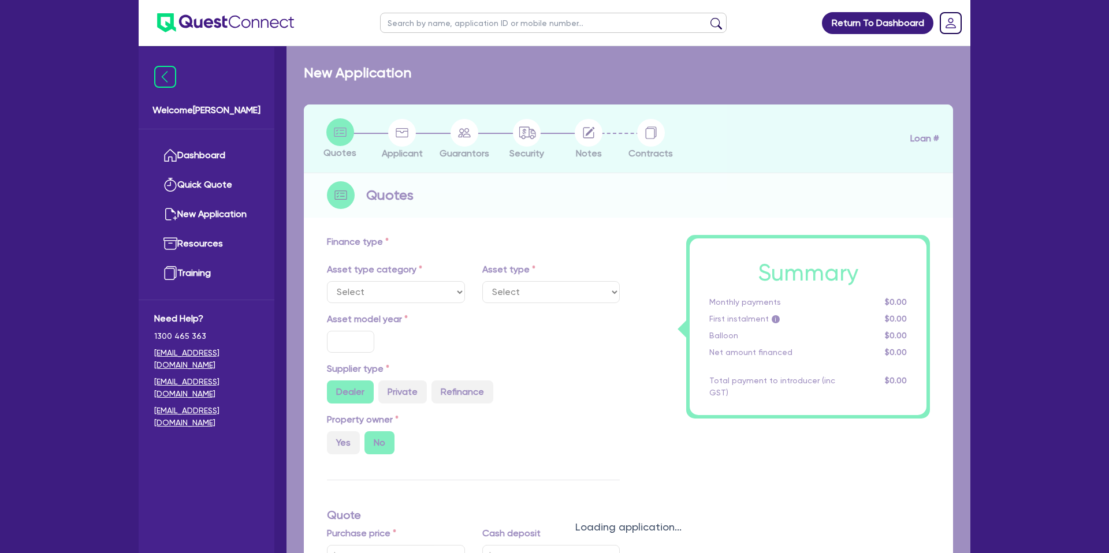
type input "28,000"
type input "3"
type input "2,119.64"
type input "7.99"
type input "1,400"
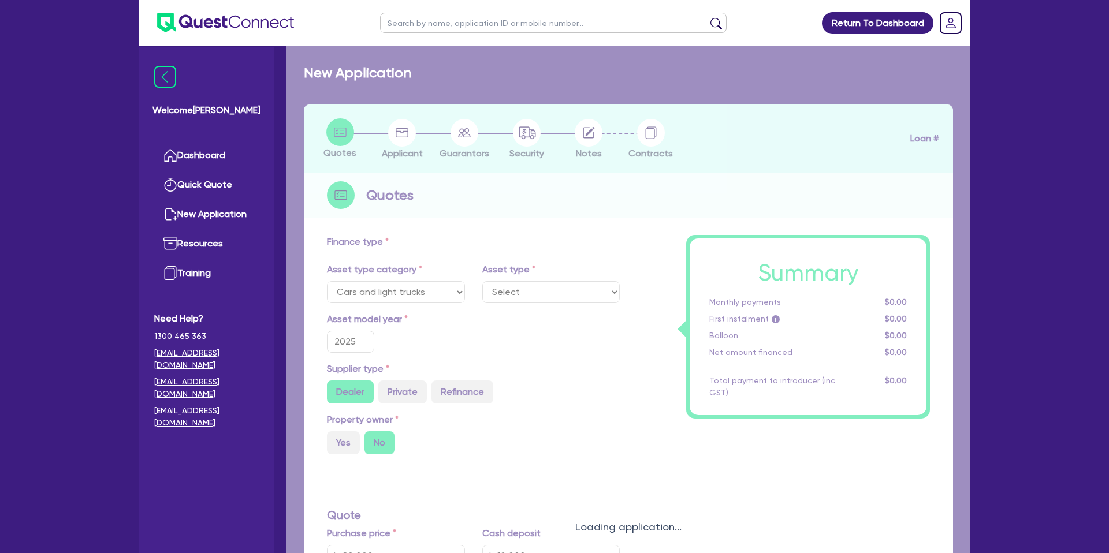
select select "PASSENGER_VEHICLES"
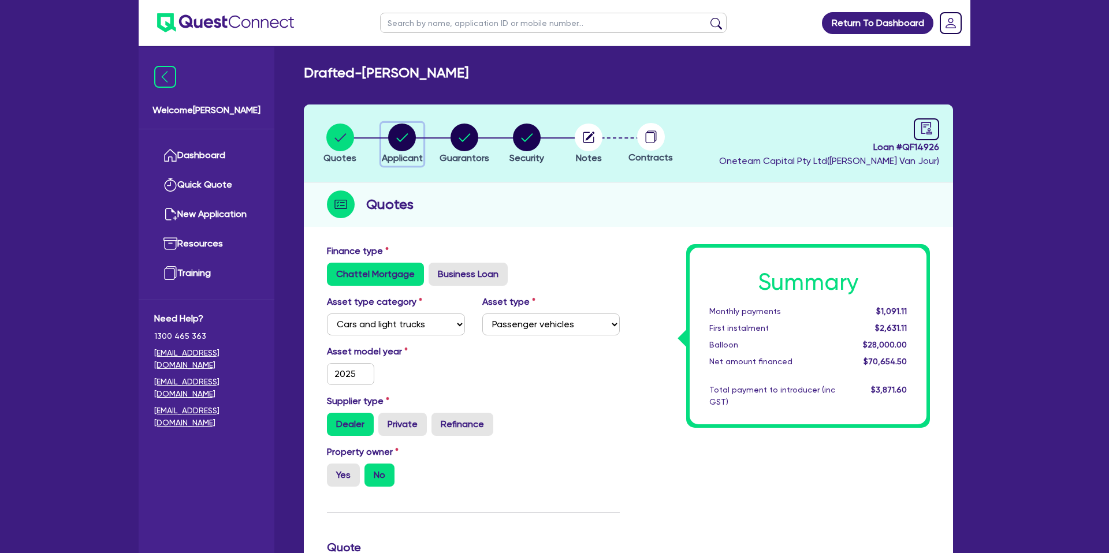
drag, startPoint x: 404, startPoint y: 129, endPoint x: 437, endPoint y: 130, distance: 32.9
click at [406, 129] on circle "button" at bounding box center [402, 138] width 28 height 28
select select "SOLE_TRADER"
select select "BUILDING_CONSTRUCTION"
select select "TRADES_SERVICES_CONSUMERS"
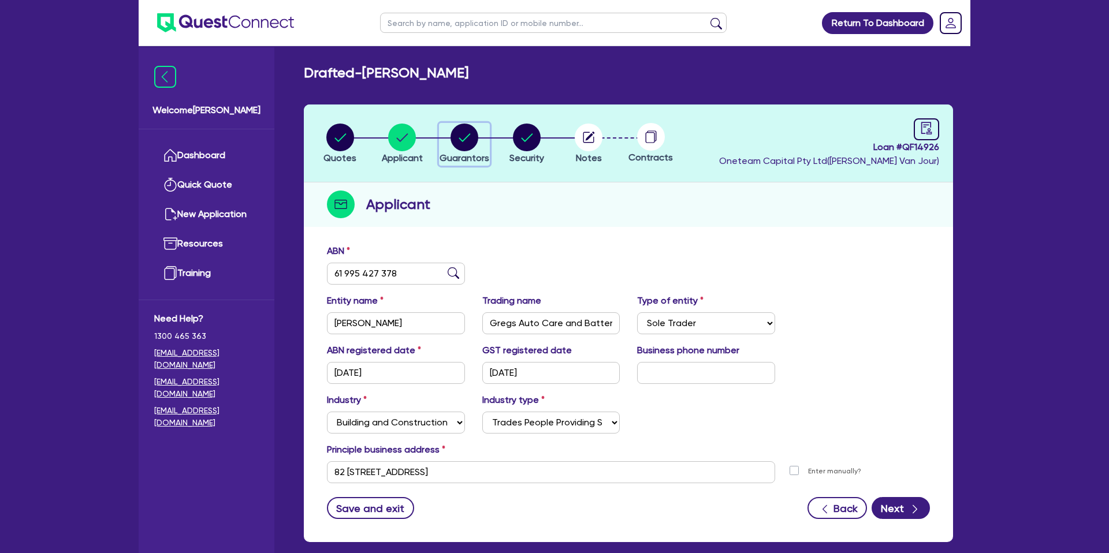
drag, startPoint x: 441, startPoint y: 129, endPoint x: 456, endPoint y: 132, distance: 15.9
click at [443, 129] on div "button" at bounding box center [465, 138] width 50 height 28
select select "MR"
select select "VIC"
select select "DE_FACTO"
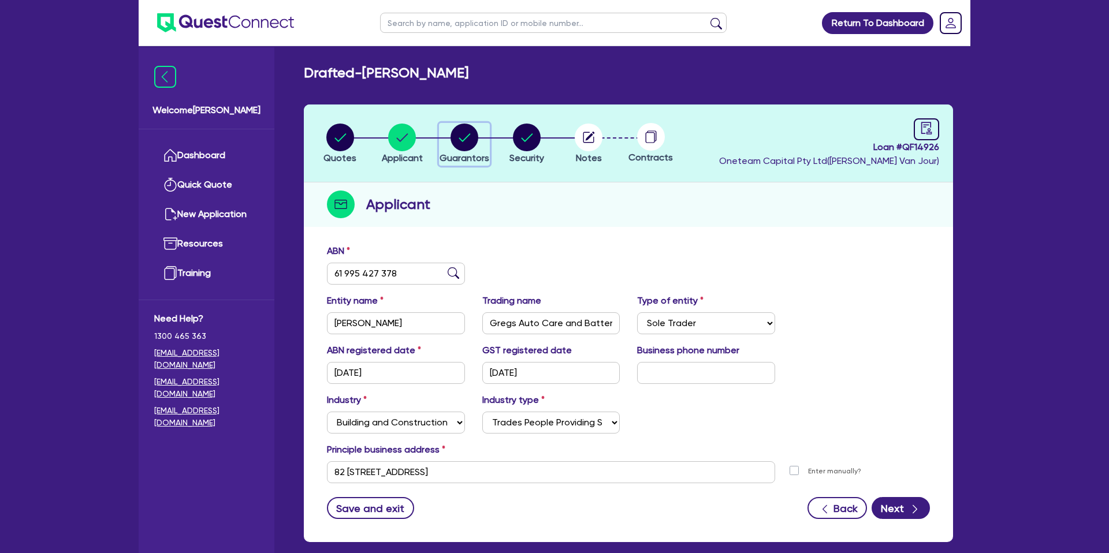
select select "CASH"
select select "VEHICLE"
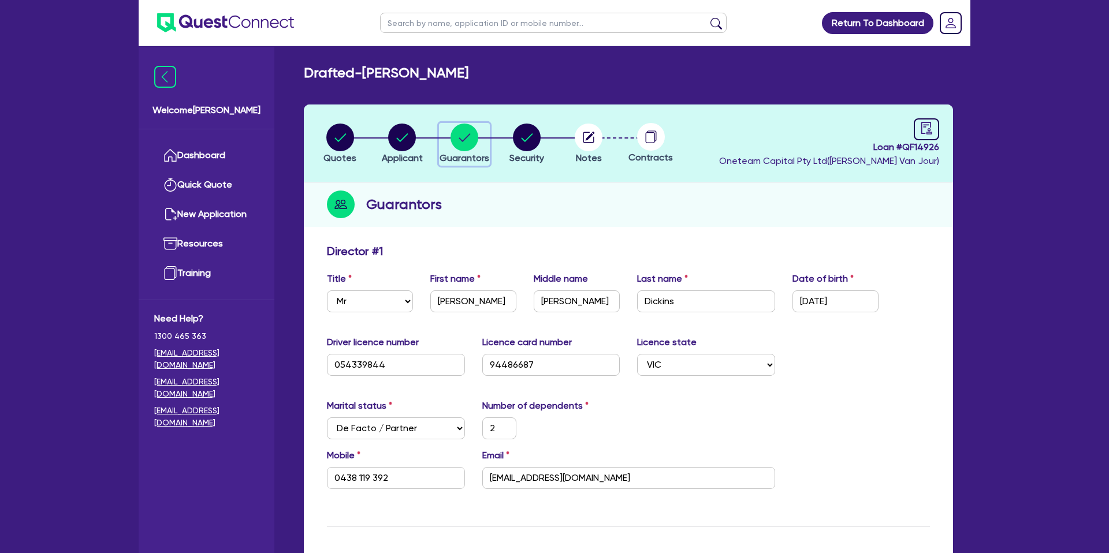
drag, startPoint x: 464, startPoint y: 132, endPoint x: 515, endPoint y: 136, distance: 51.0
click at [467, 132] on circle "button" at bounding box center [465, 138] width 28 height 28
drag, startPoint x: 532, startPoint y: 133, endPoint x: 539, endPoint y: 133, distance: 6.9
click at [533, 133] on circle "button" at bounding box center [527, 138] width 28 height 28
select select "CARS_AND_LIGHT_TRUCKS"
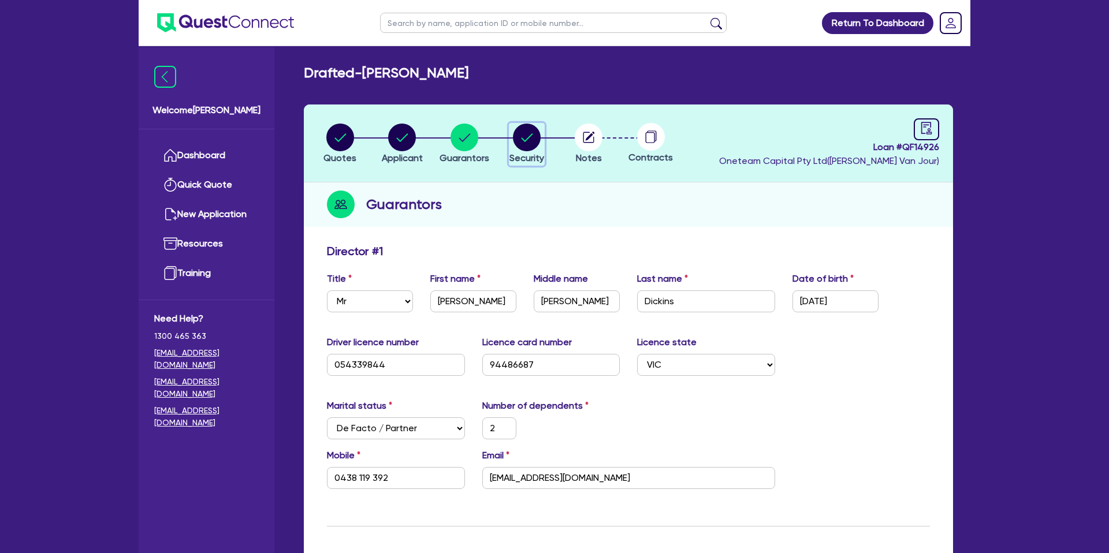
select select "PASSENGER_VEHICLES"
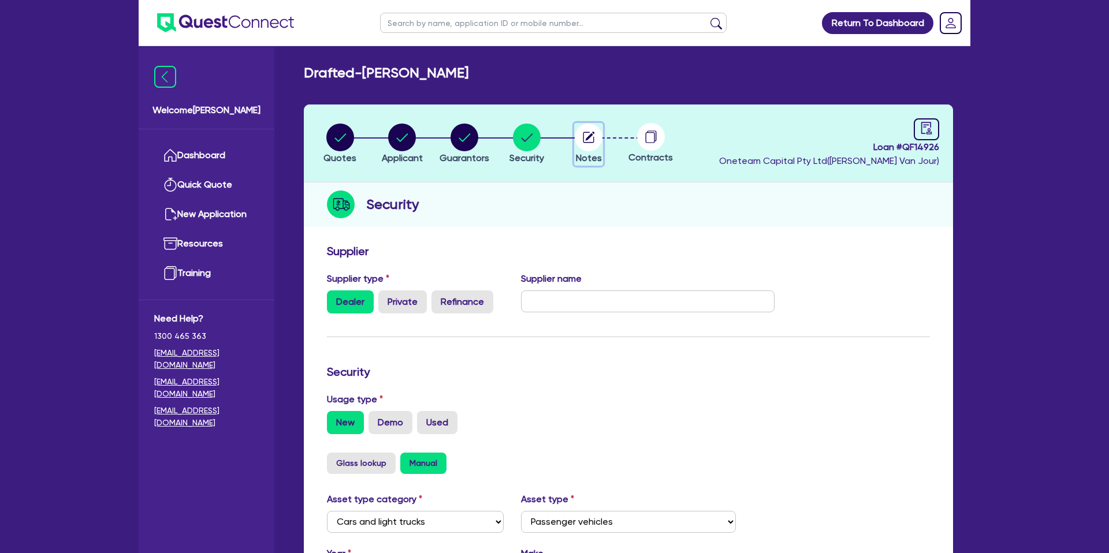
click at [603, 136] on button "Notes" at bounding box center [588, 144] width 29 height 43
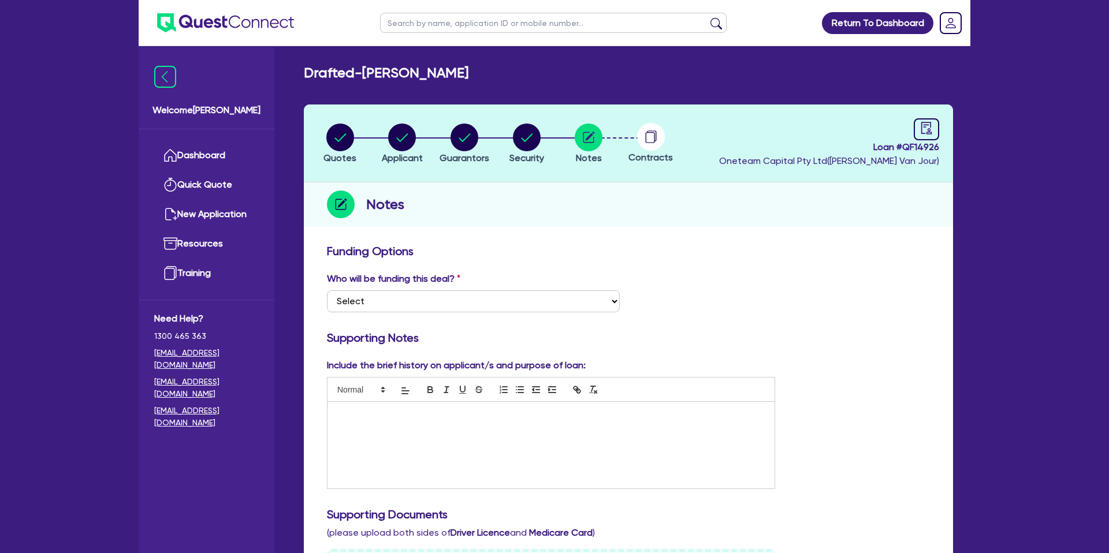
click at [656, 133] on icon at bounding box center [651, 137] width 28 height 28
click at [655, 134] on icon at bounding box center [651, 137] width 28 height 28
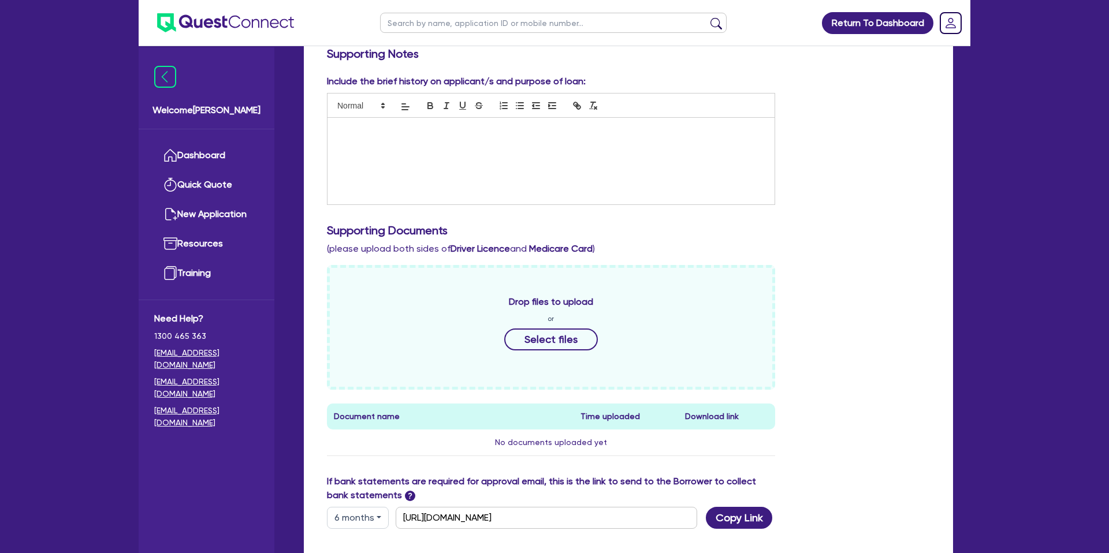
scroll to position [285, 0]
click at [198, 142] on link "Dashboard" at bounding box center [206, 155] width 105 height 29
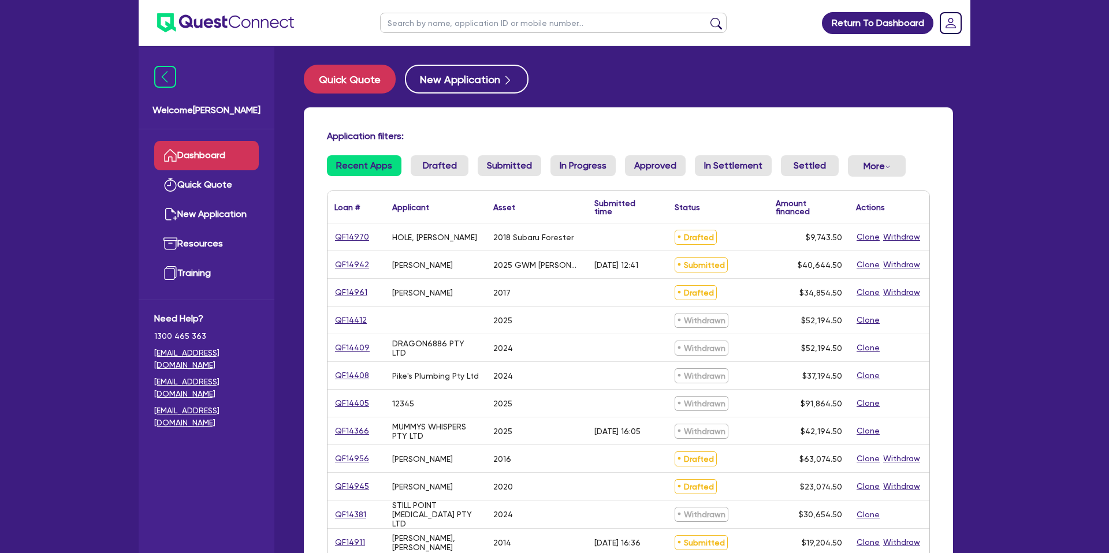
drag, startPoint x: 685, startPoint y: 92, endPoint x: 666, endPoint y: 82, distance: 21.2
click at [670, 81] on div "Quick Quote New Application" at bounding box center [628, 79] width 649 height 29
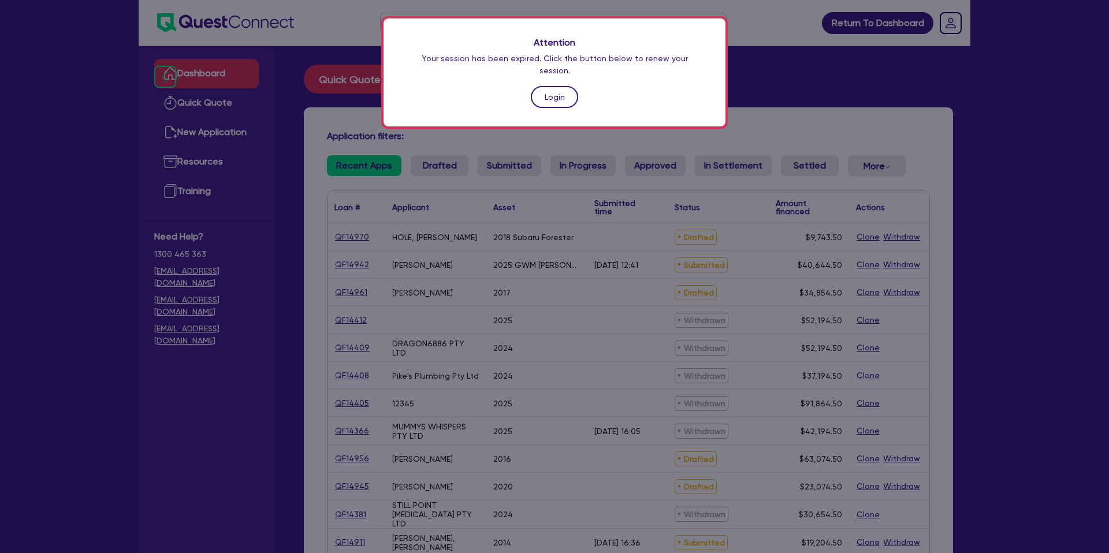
click at [559, 86] on link "Login" at bounding box center [554, 97] width 47 height 22
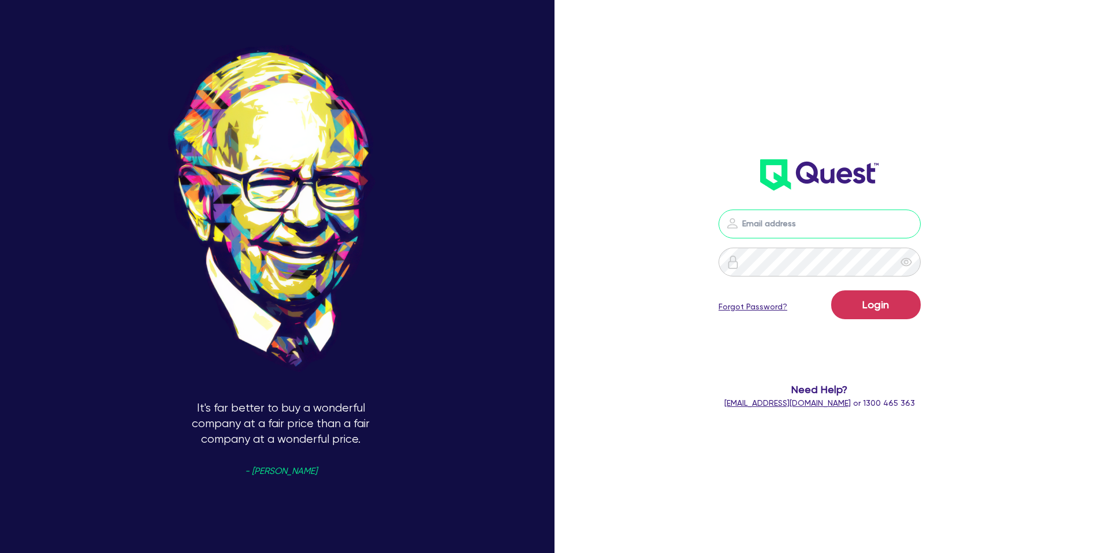
click at [775, 225] on input "email" at bounding box center [820, 224] width 202 height 29
type input "gabriel.vanjour@quest.finance"
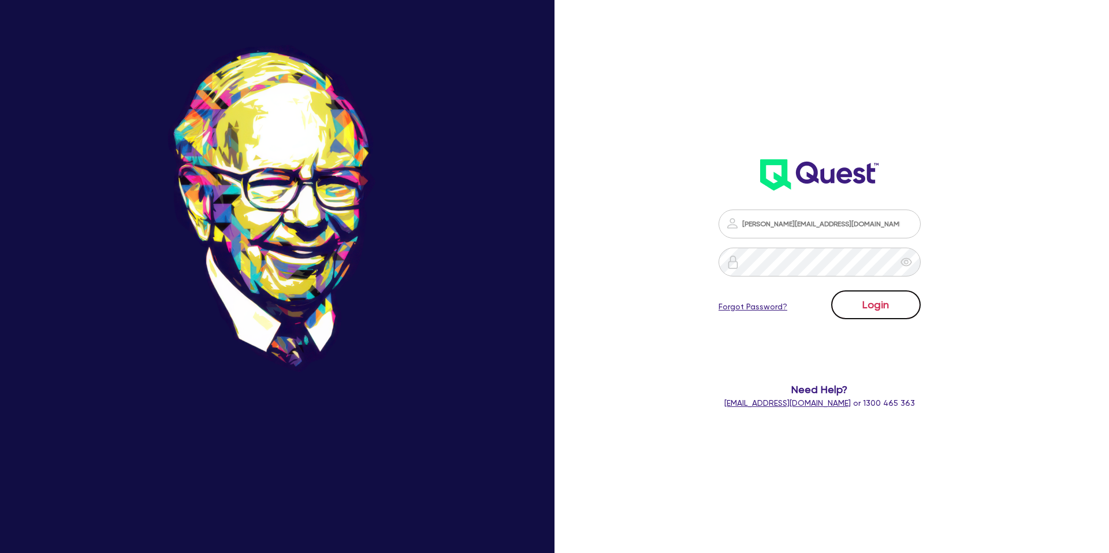
click at [874, 299] on button "Login" at bounding box center [876, 305] width 90 height 29
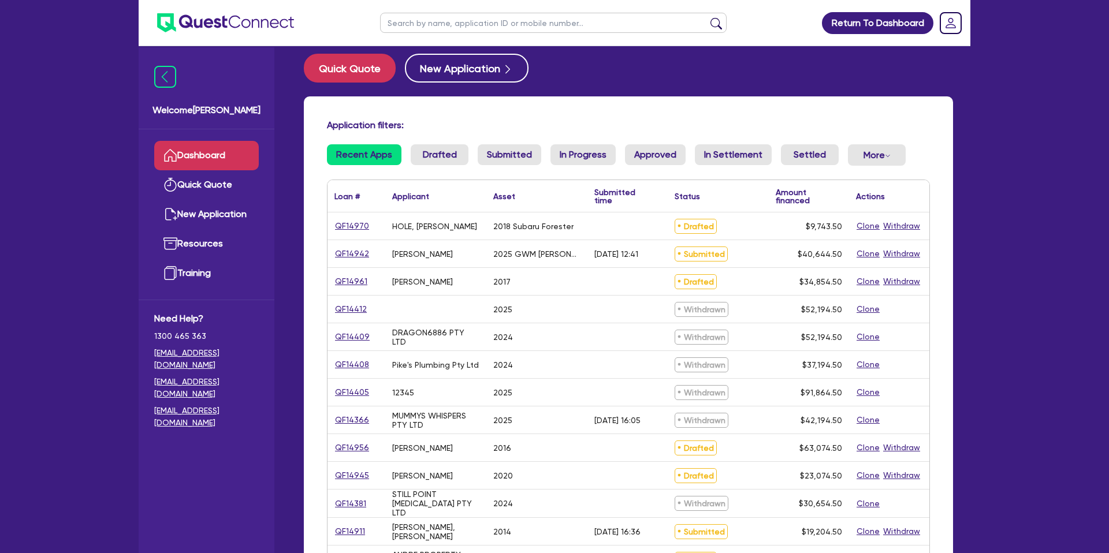
scroll to position [10, 0]
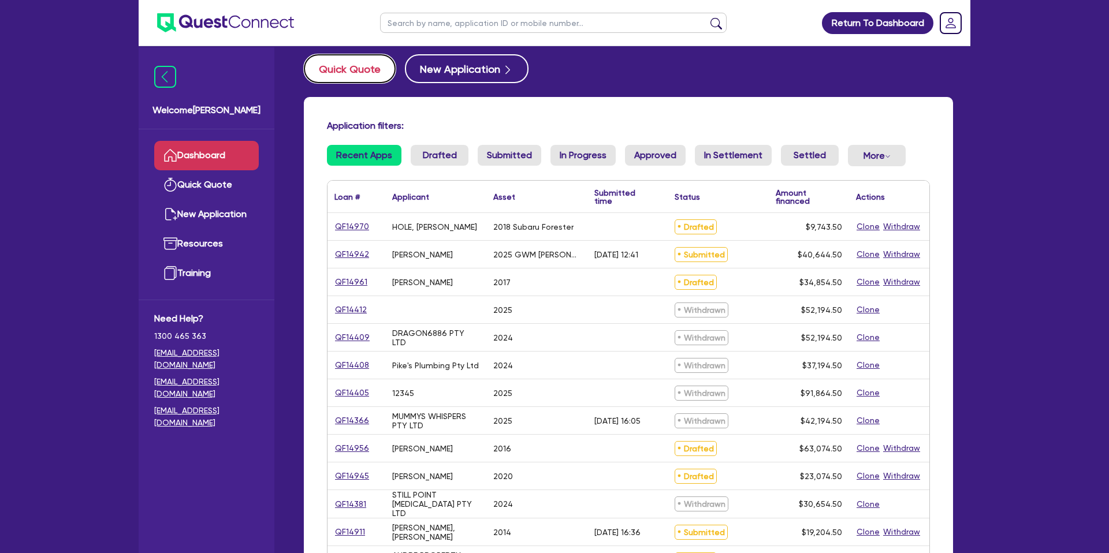
click at [351, 74] on button "Quick Quote" at bounding box center [350, 68] width 92 height 29
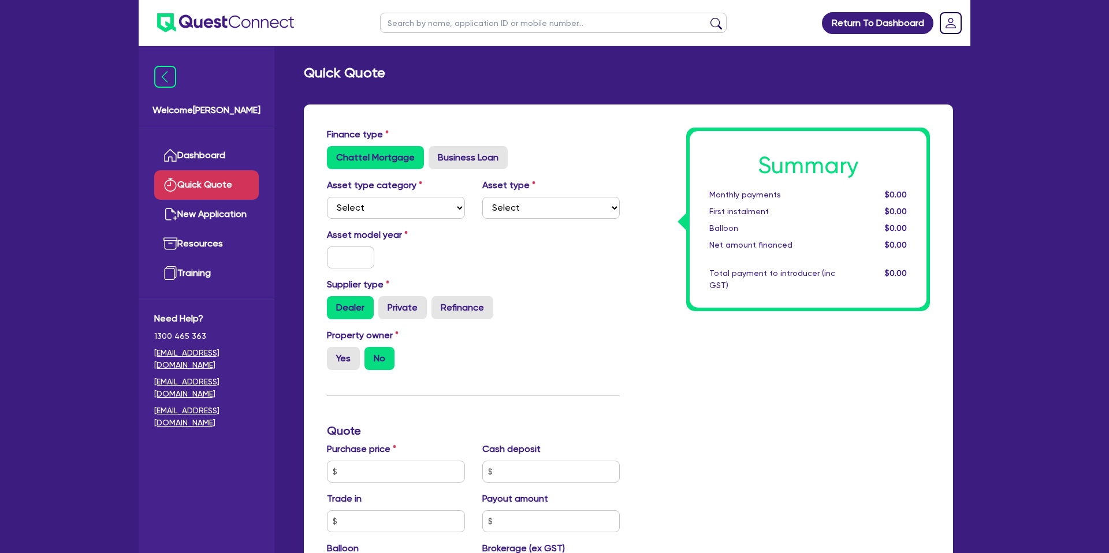
click at [355, 196] on div "Asset type category Select Cars and light trucks Primary assets Secondary asset…" at bounding box center [395, 199] width 155 height 40
click at [351, 213] on select "Select Cars and light trucks Primary assets Secondary assets Tertiary assets" at bounding box center [396, 208] width 138 height 22
select select "CARS_AND_LIGHT_TRUCKS"
click at [327, 197] on select "Select Cars and light trucks Primary assets Secondary assets Tertiary assets" at bounding box center [396, 208] width 138 height 22
click at [503, 204] on select "Select" at bounding box center [551, 208] width 138 height 22
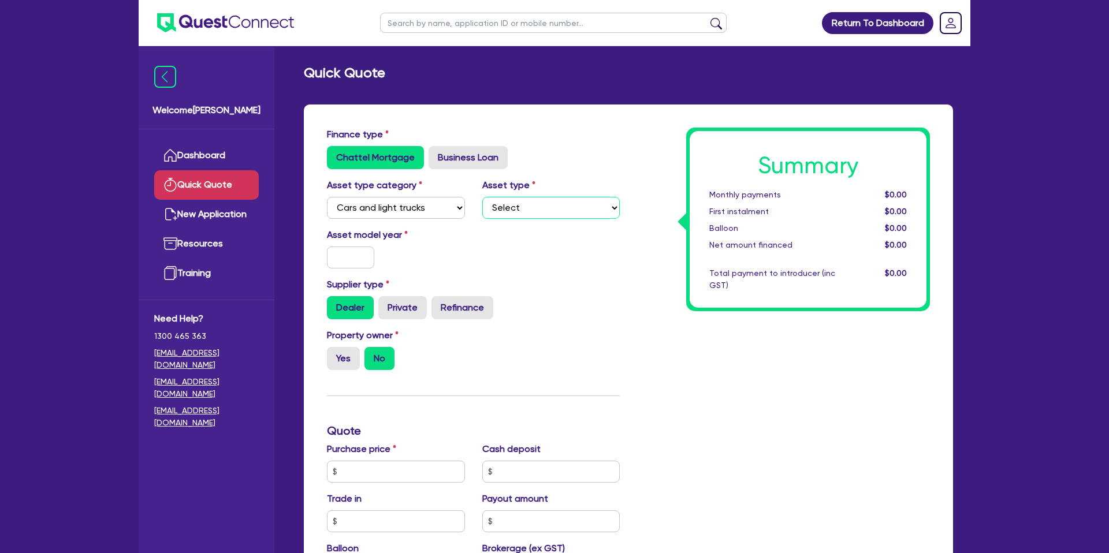
select select "PASSENGER_VEHICLES"
click at [482, 197] on select "Select Passenger vehicles Vans and utes Light trucks up to 4.5 tonne" at bounding box center [551, 208] width 138 height 22
click at [348, 262] on input "text" at bounding box center [350, 258] width 47 height 22
type input "2025"
drag, startPoint x: 476, startPoint y: 270, endPoint x: 342, endPoint y: 328, distance: 146.0
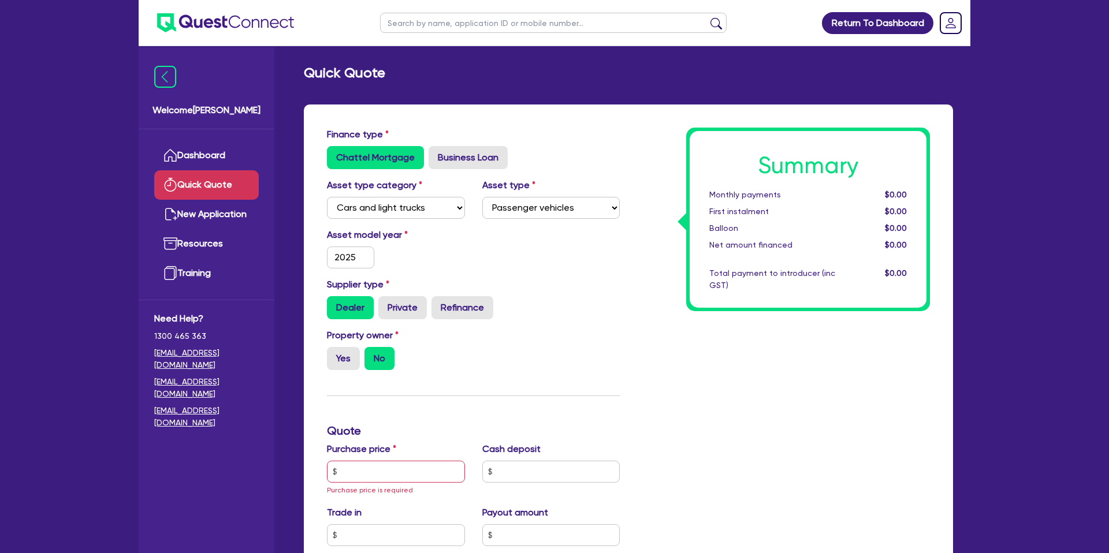
click at [476, 270] on div "Asset model year 2025" at bounding box center [473, 253] width 310 height 50
click at [332, 361] on label "Yes" at bounding box center [343, 358] width 33 height 23
click at [332, 355] on input "Yes" at bounding box center [331, 351] width 8 height 8
radio input "true"
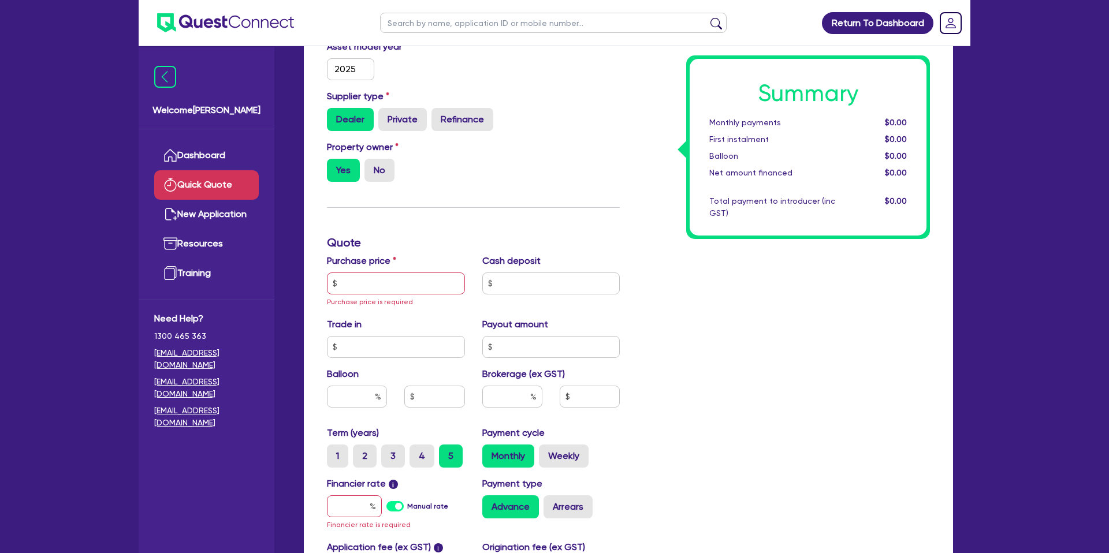
scroll to position [189, 0]
click at [369, 285] on input "text" at bounding box center [396, 283] width 138 height 22
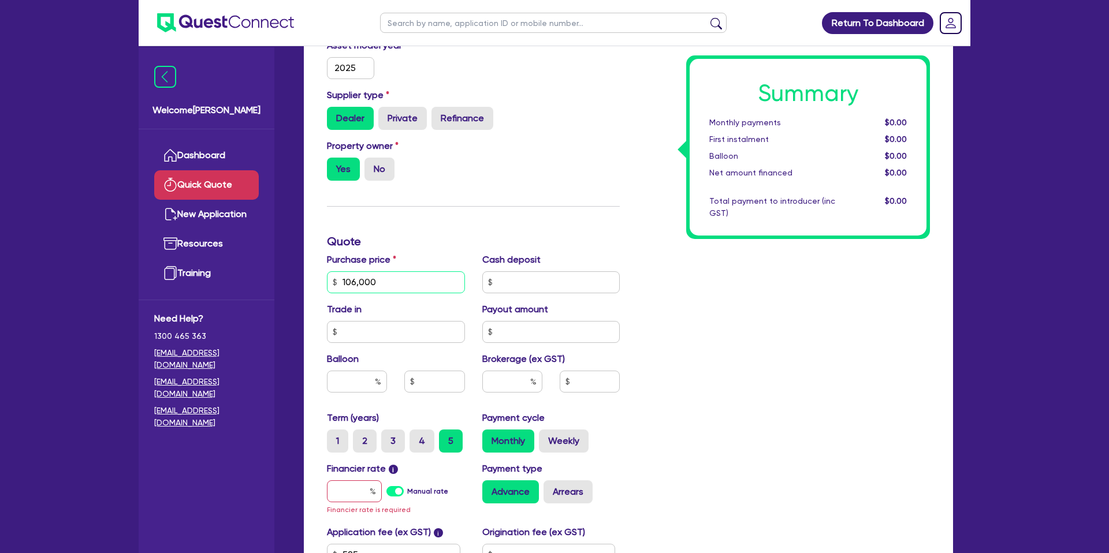
type input "106,000"
drag, startPoint x: 763, startPoint y: 291, endPoint x: 753, endPoint y: 291, distance: 10.4
click at [763, 291] on div "Summary Monthly payments $0.00 First instalment $0.00 Balloon $0.00 Net amount …" at bounding box center [784, 282] width 310 height 688
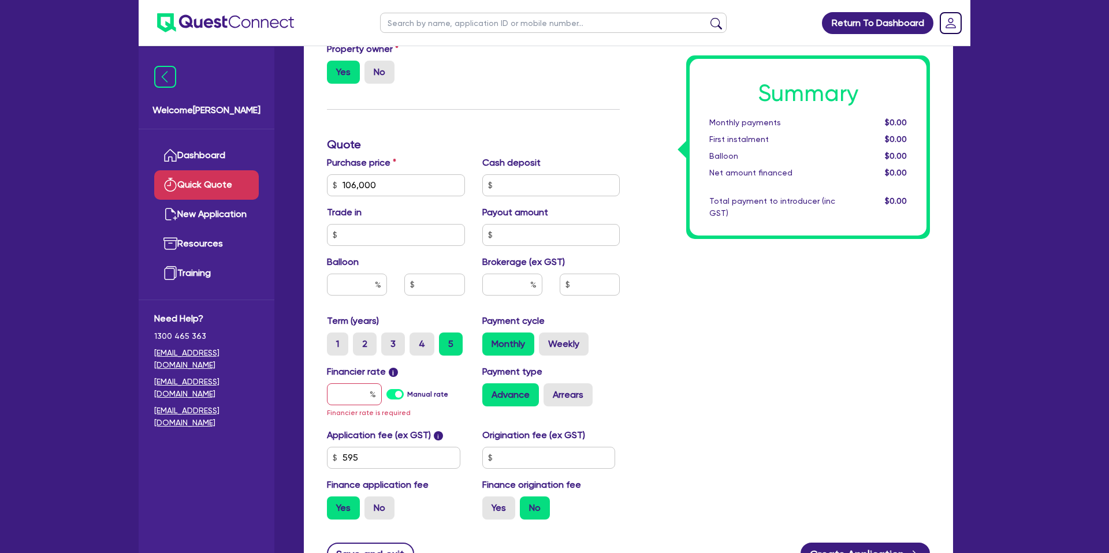
scroll to position [290, 0]
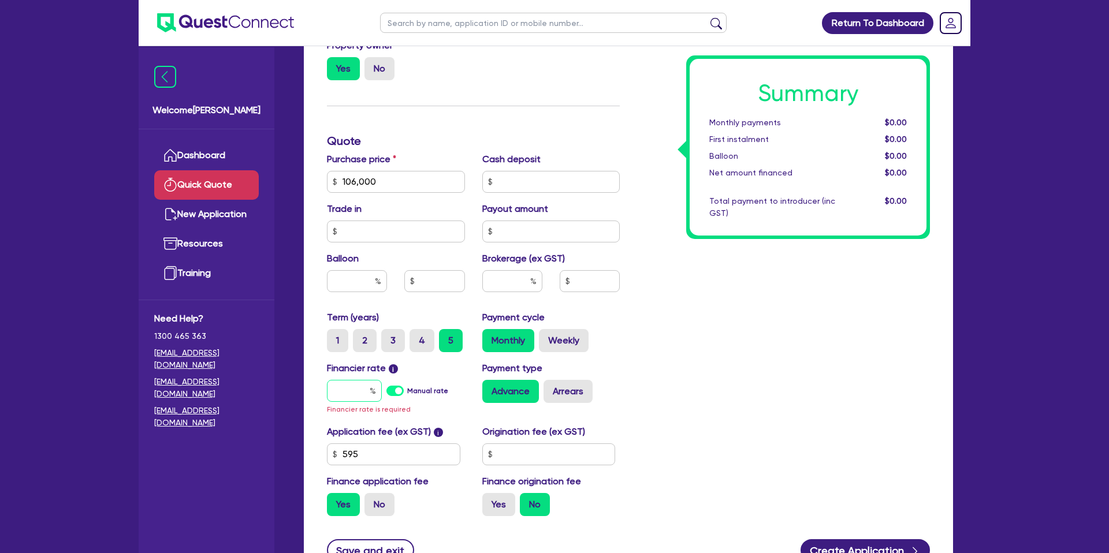
click at [363, 393] on input "text" at bounding box center [354, 391] width 55 height 22
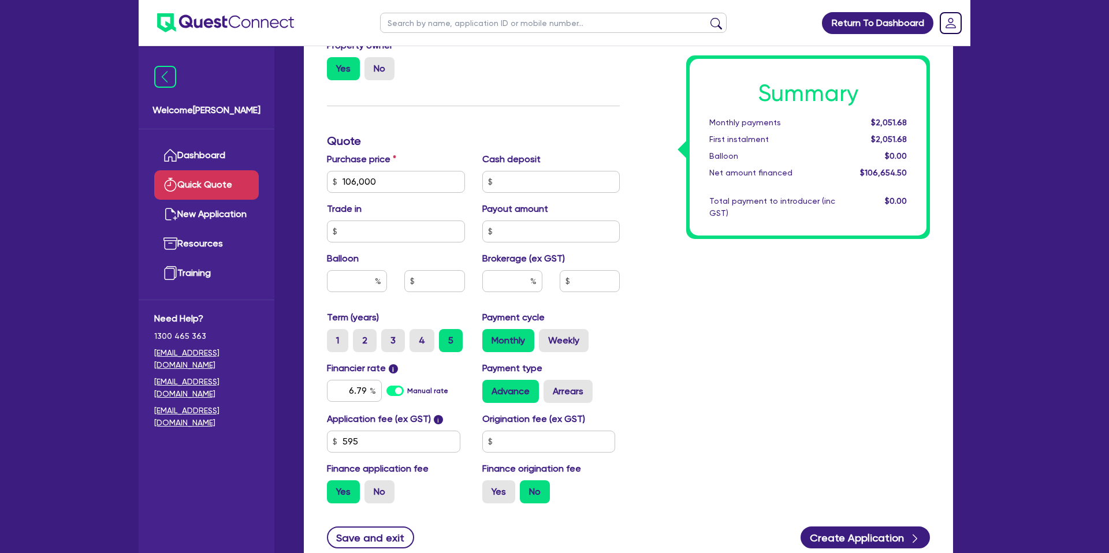
click at [729, 406] on div "Summary Monthly payments $2,051.68 First instalment $2,051.68 Balloon $0.00 Net…" at bounding box center [784, 175] width 310 height 675
click at [368, 388] on input "6.79" at bounding box center [354, 391] width 55 height 22
type input "6.45"
click at [516, 441] on input "text" at bounding box center [548, 442] width 133 height 22
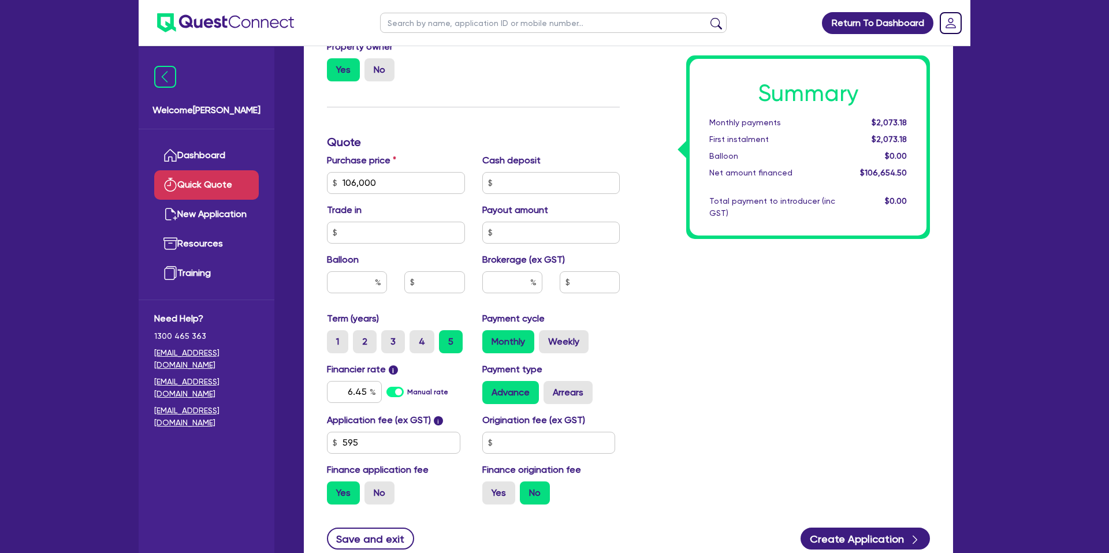
click at [677, 338] on div "Summary Monthly payments $2,073.18 First instalment $2,073.18 Balloon $0.00 Net…" at bounding box center [784, 176] width 310 height 675
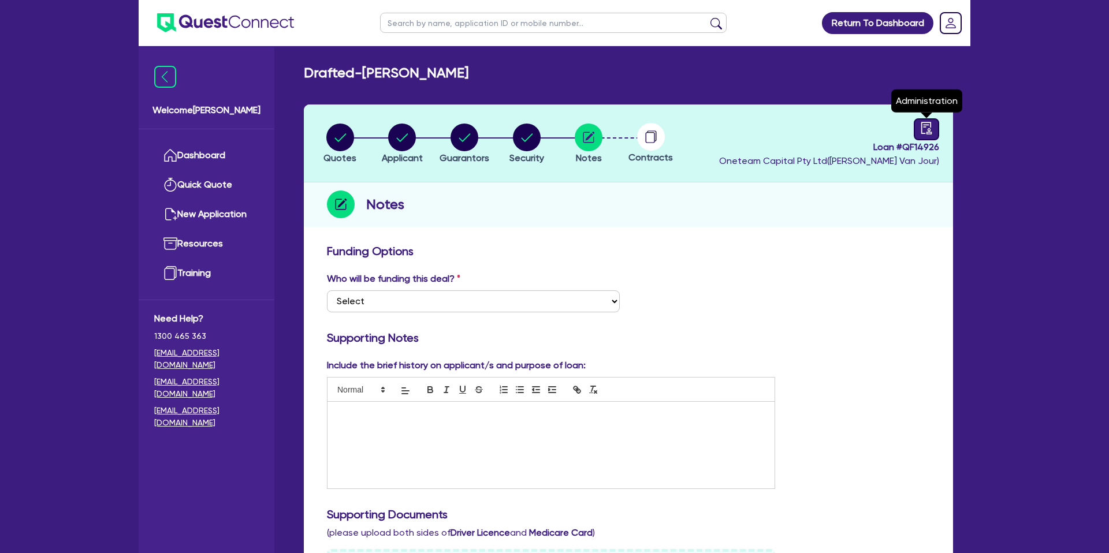
click at [931, 125] on icon "audit" at bounding box center [926, 128] width 10 height 12
select select "DRAFTED_NEW"
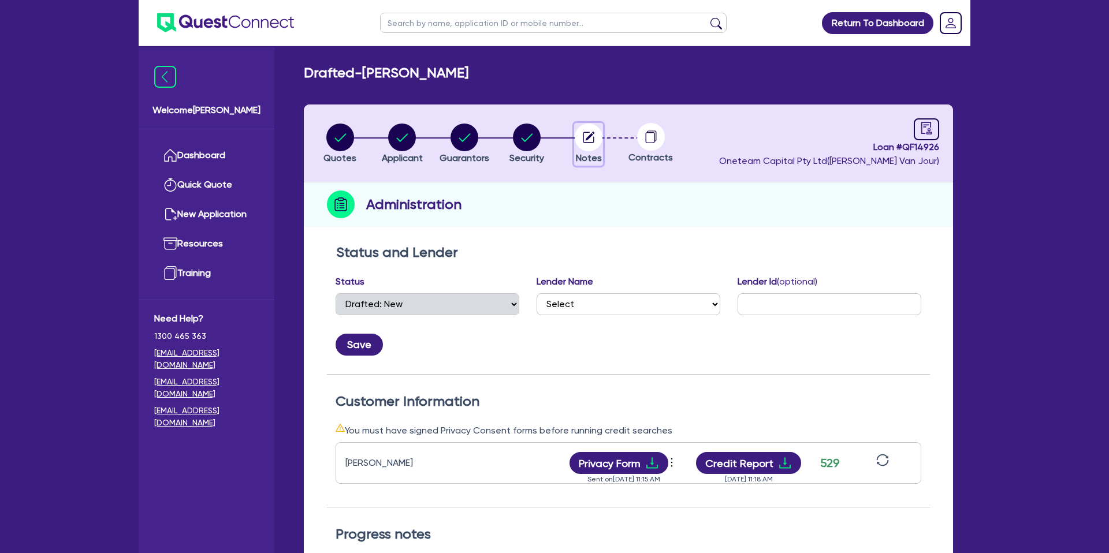
drag, startPoint x: 578, startPoint y: 144, endPoint x: 593, endPoint y: 140, distance: 14.9
click at [578, 144] on circle "button" at bounding box center [589, 138] width 28 height 28
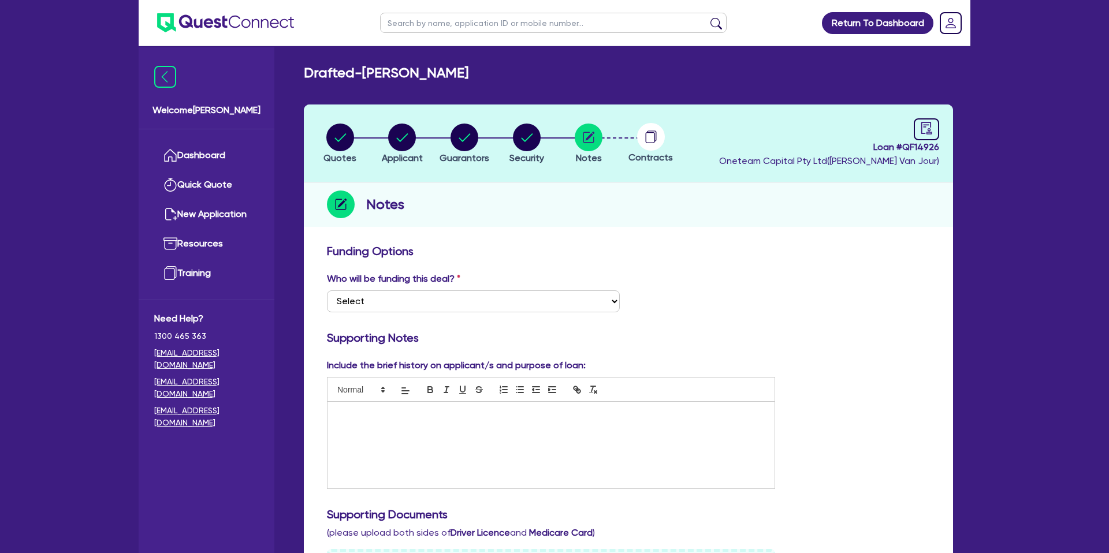
click at [664, 126] on icon at bounding box center [651, 137] width 28 height 28
click at [647, 133] on icon at bounding box center [651, 137] width 28 height 28
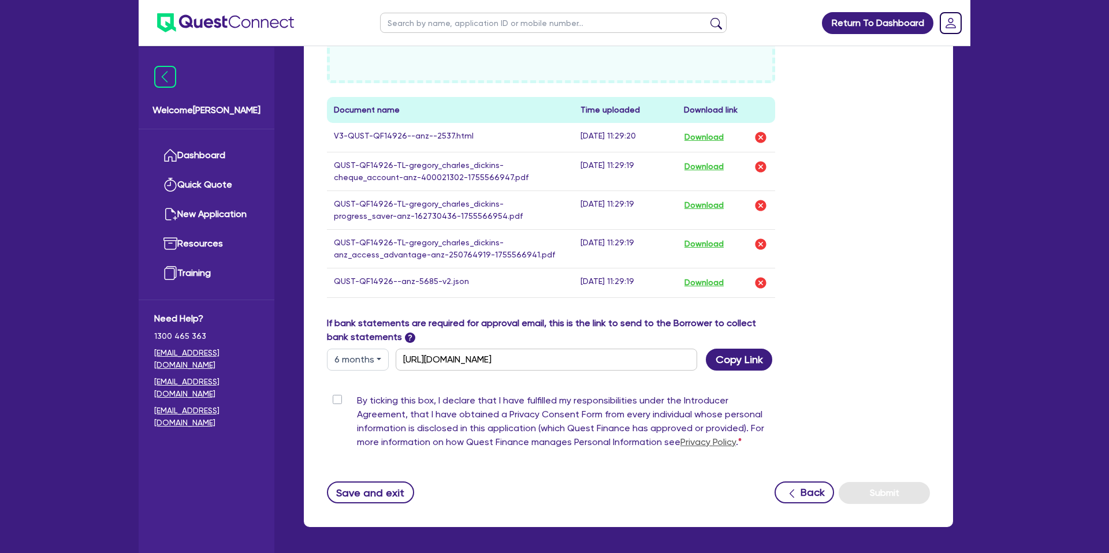
scroll to position [564, 0]
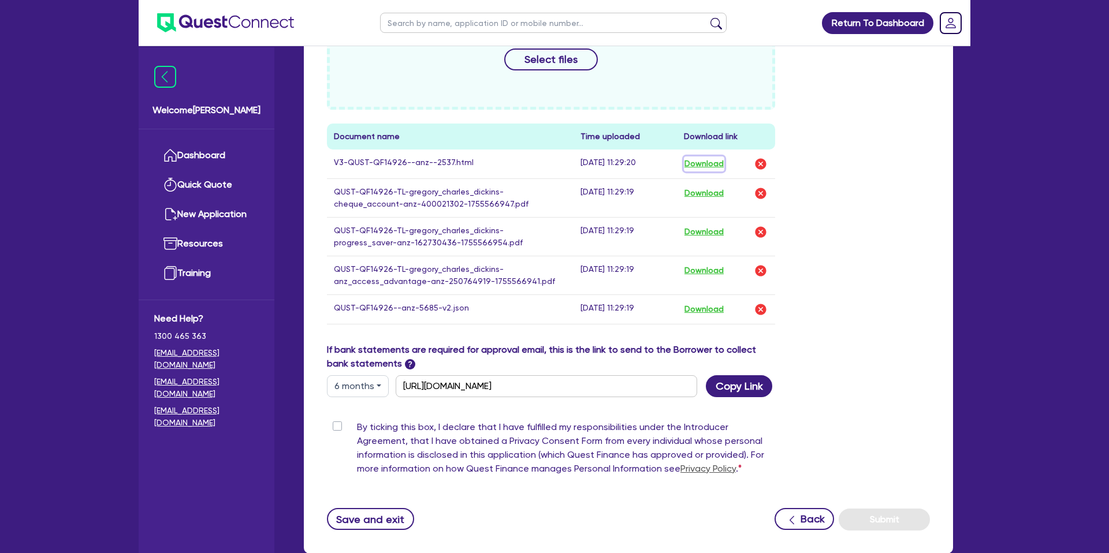
drag, startPoint x: 713, startPoint y: 166, endPoint x: 664, endPoint y: 165, distance: 48.5
click at [713, 166] on button "Download" at bounding box center [704, 164] width 40 height 15
